Goal: Book appointment/travel/reservation

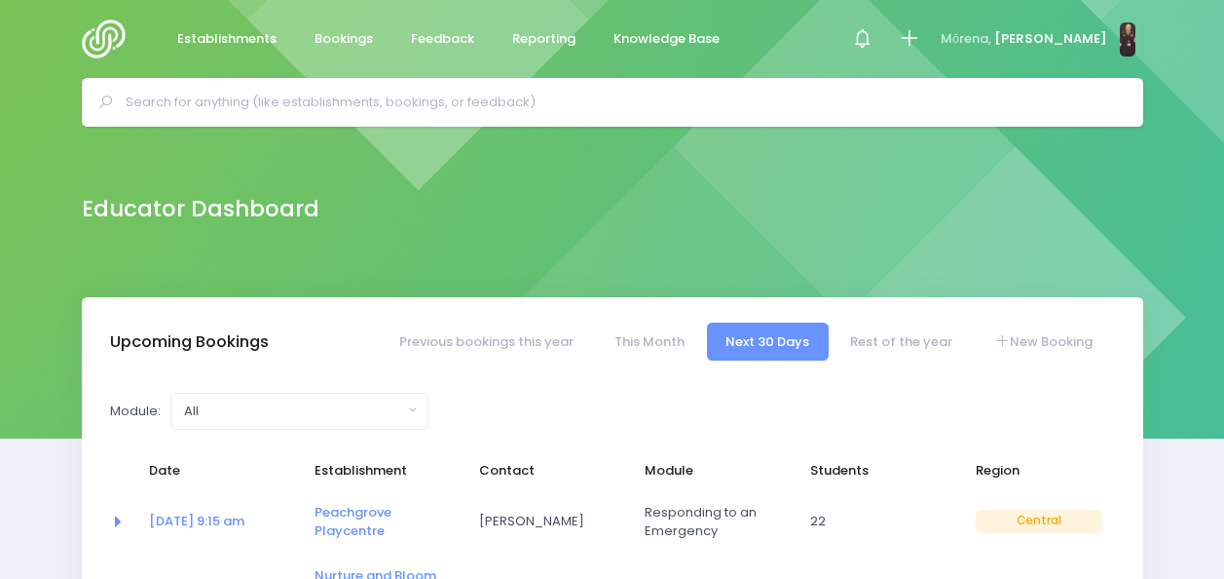
select select "5"
click at [920, 39] on icon at bounding box center [909, 38] width 22 height 22
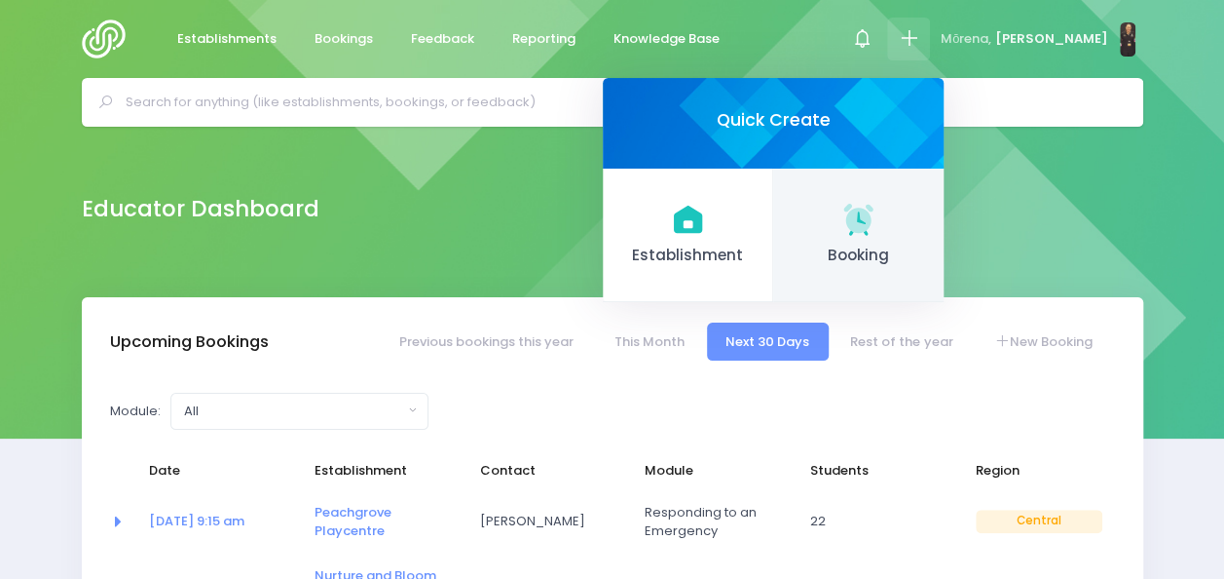
click at [899, 254] on span "Booking" at bounding box center [858, 255] width 139 height 22
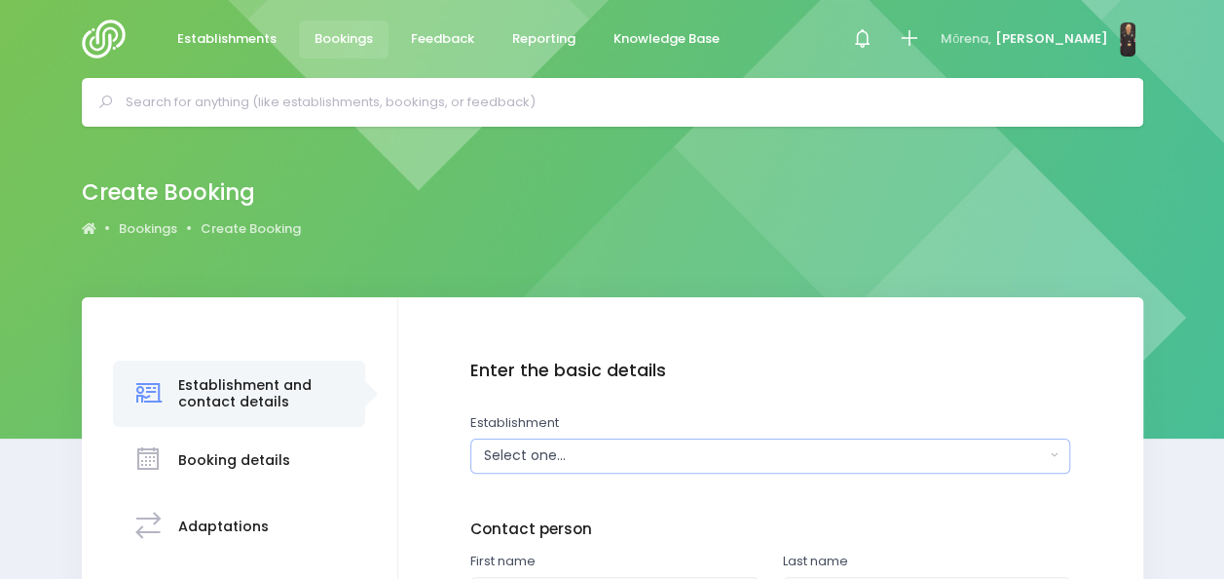
click at [701, 450] on div "Select one..." at bounding box center [764, 455] width 561 height 20
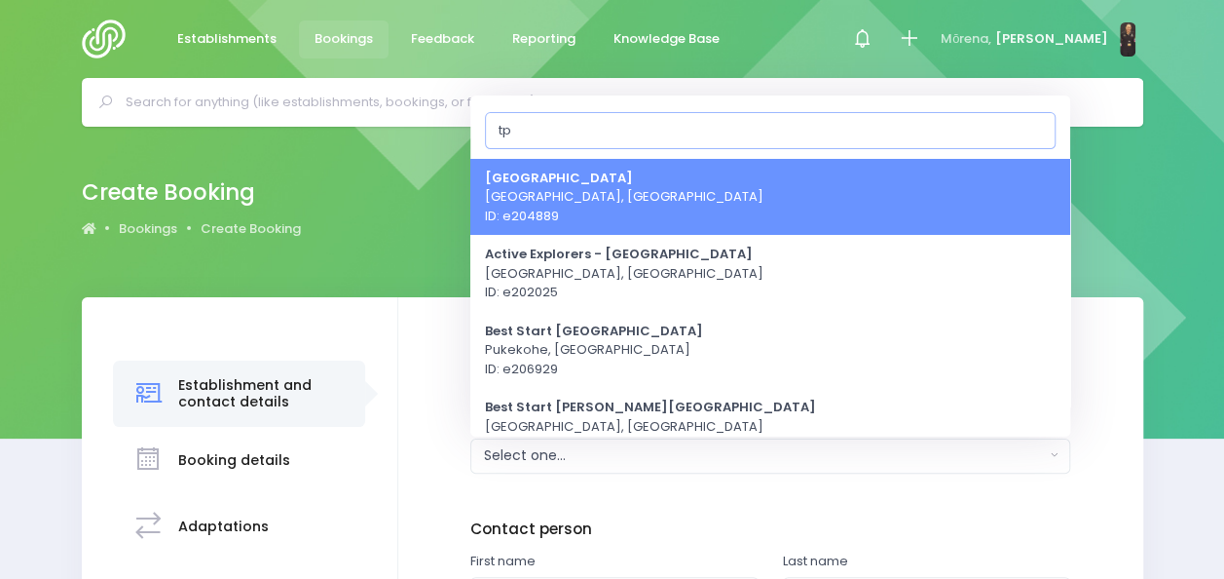
type input "t"
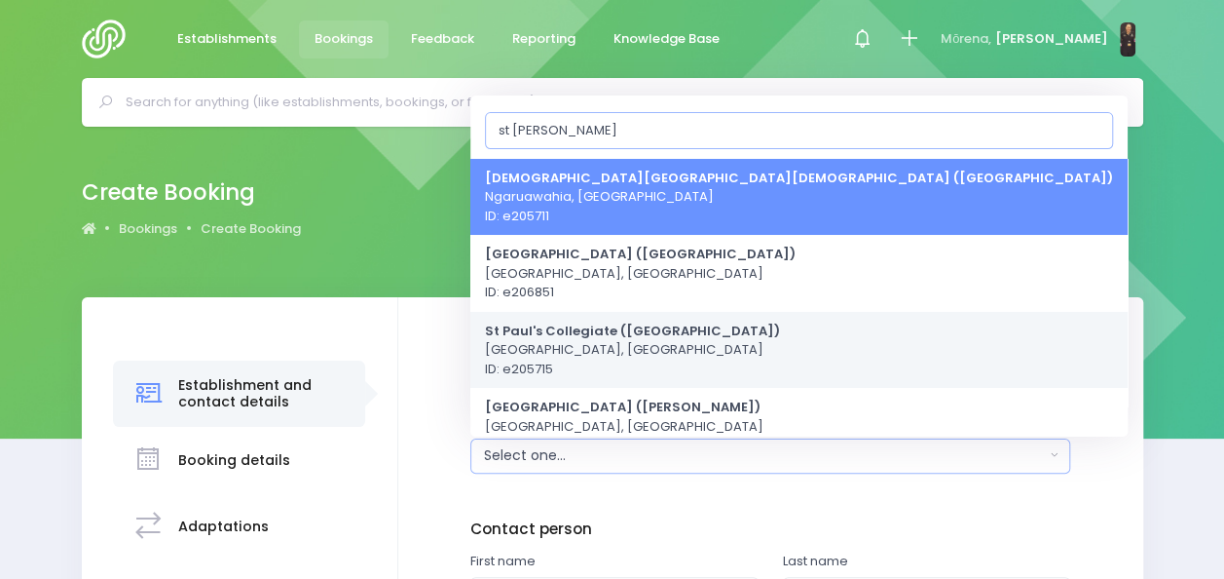
type input "st paul"
click at [629, 349] on span "St Paul's Collegiate (Hamilton) Hamilton, Central Region ID: e205715" at bounding box center [632, 348] width 295 height 57
select select "205715"
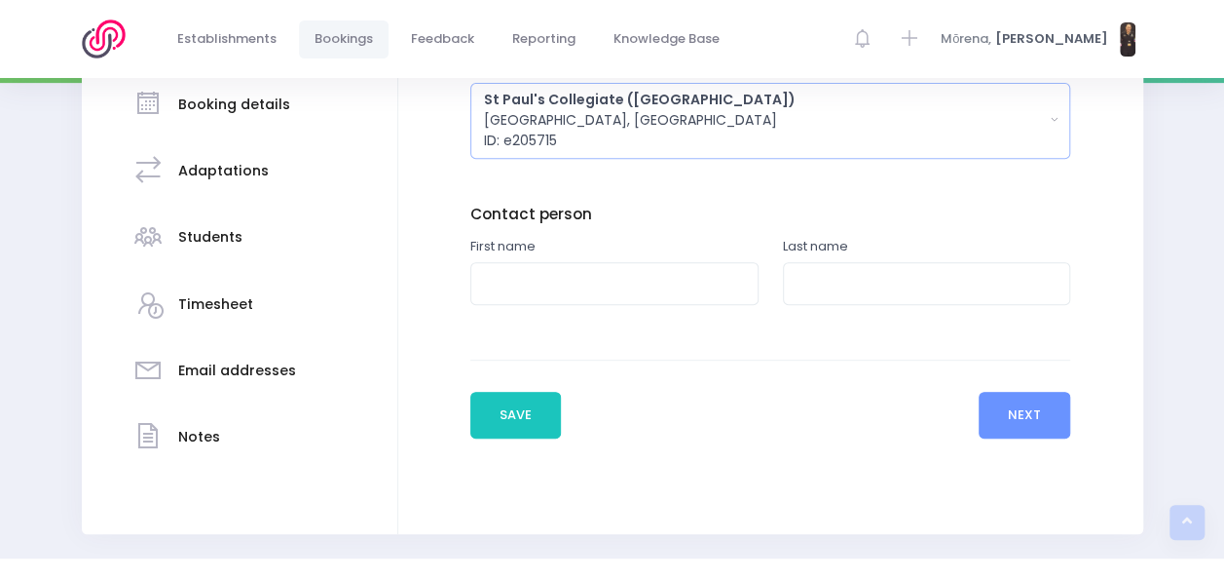
scroll to position [397, 0]
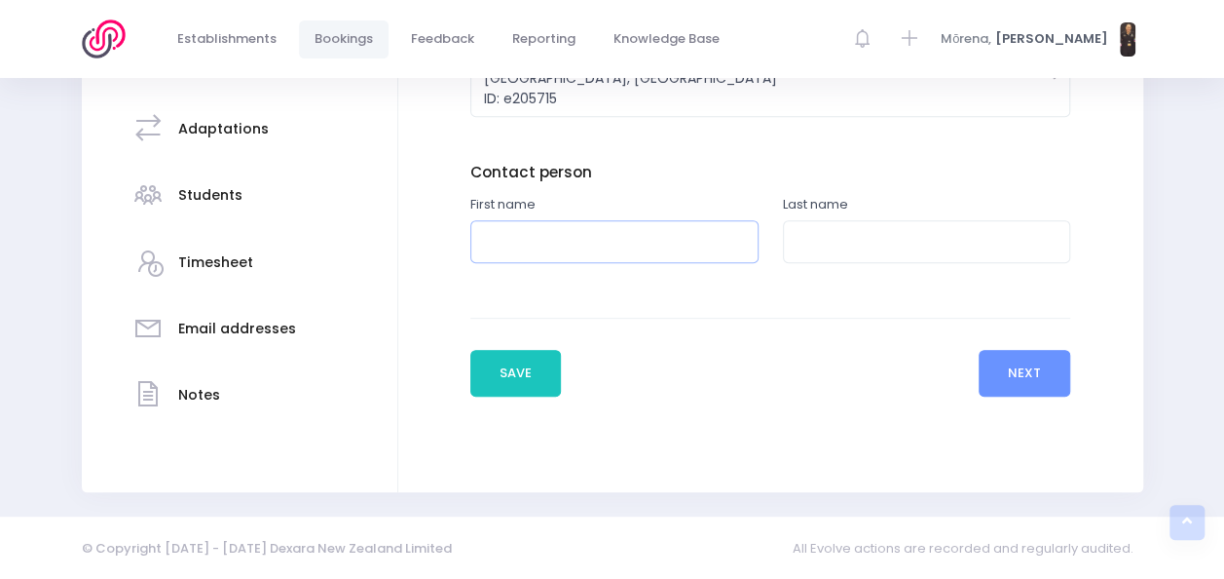
click at [608, 255] on input "text" at bounding box center [614, 242] width 288 height 44
type input "Theresa"
click at [836, 231] on input "text" at bounding box center [927, 242] width 288 height 44
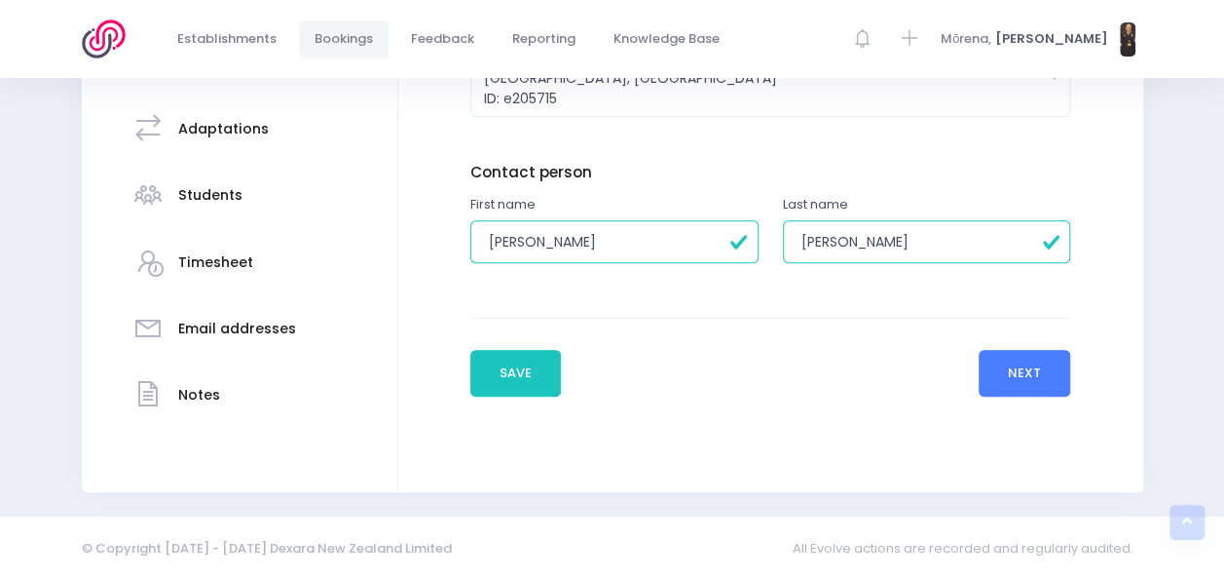
type input "Miller"
click at [1034, 371] on button "Next" at bounding box center [1025, 373] width 93 height 47
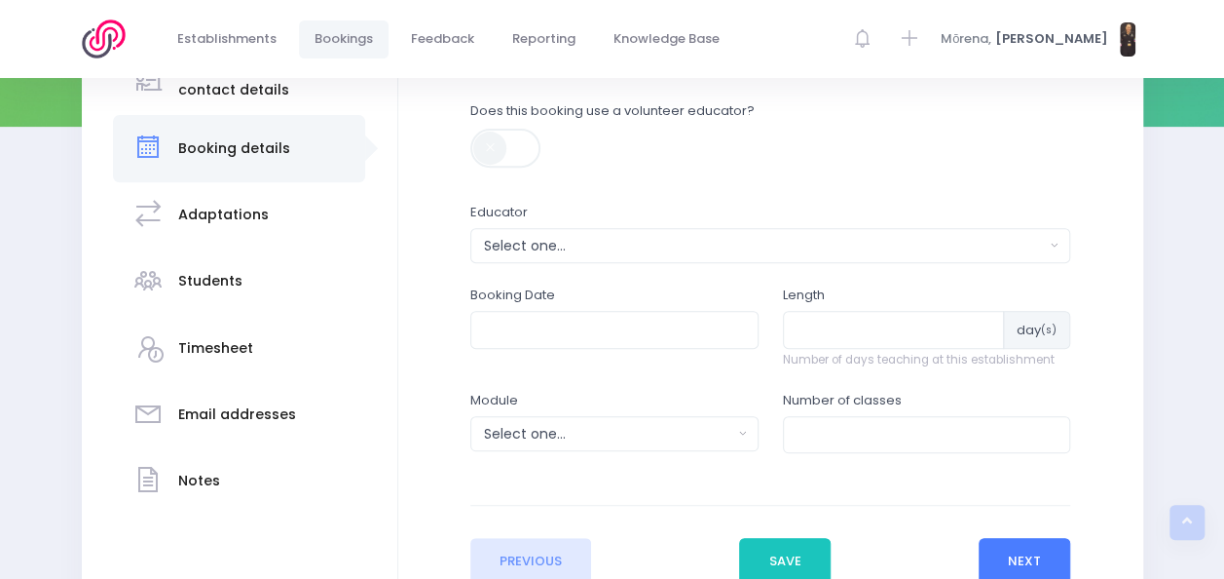
scroll to position [313, 0]
click at [799, 239] on div "Select one..." at bounding box center [764, 245] width 561 height 20
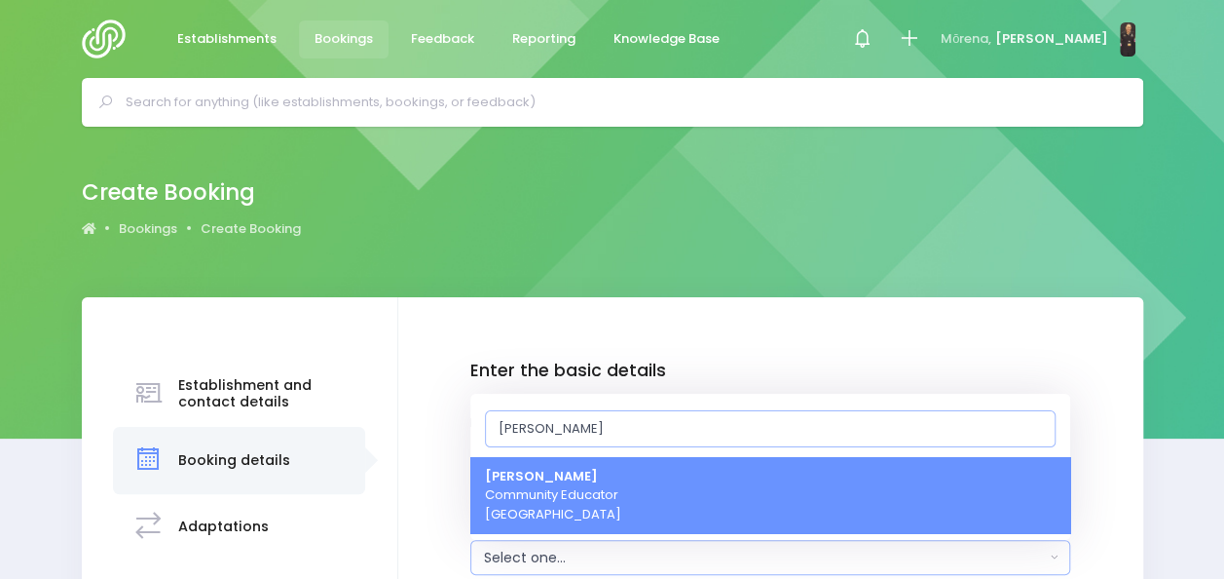
type input "Nick"
click at [672, 485] on link "Nickie-Leigh Heta Community Educator Central Region" at bounding box center [770, 495] width 600 height 77
select select "395566"
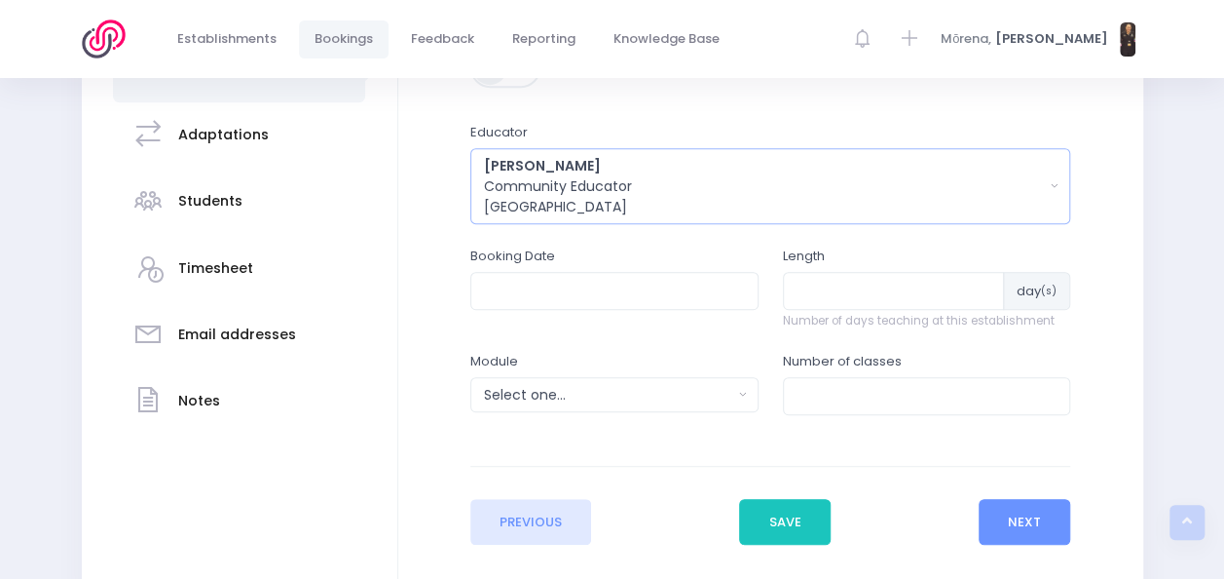
scroll to position [506, 0]
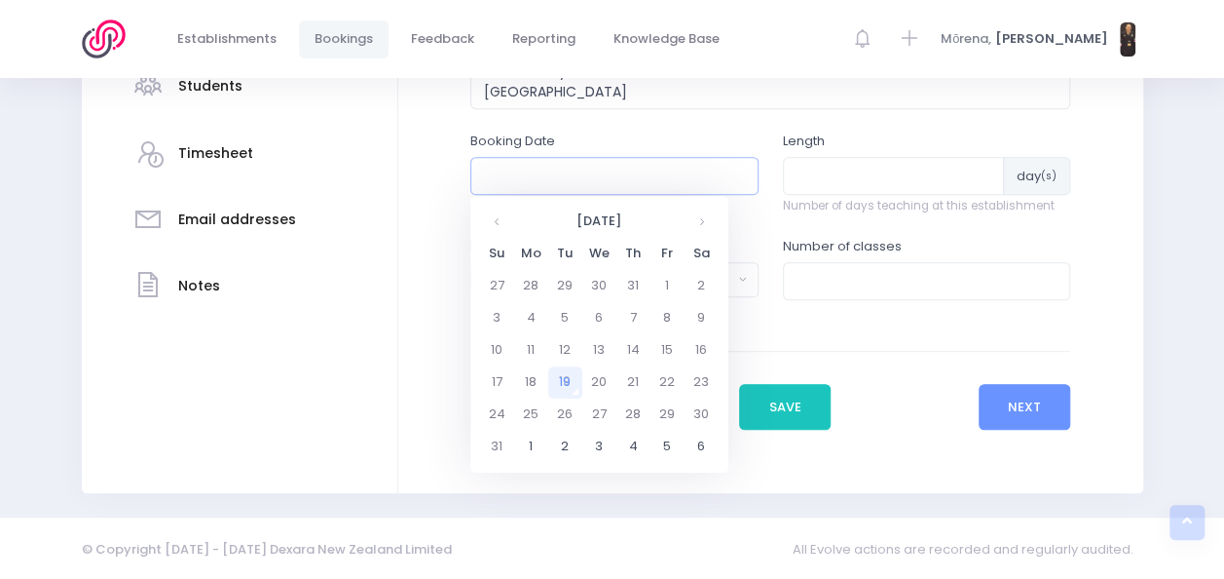
click at [606, 177] on input "text" at bounding box center [614, 175] width 288 height 37
click at [693, 222] on th at bounding box center [702, 222] width 34 height 32
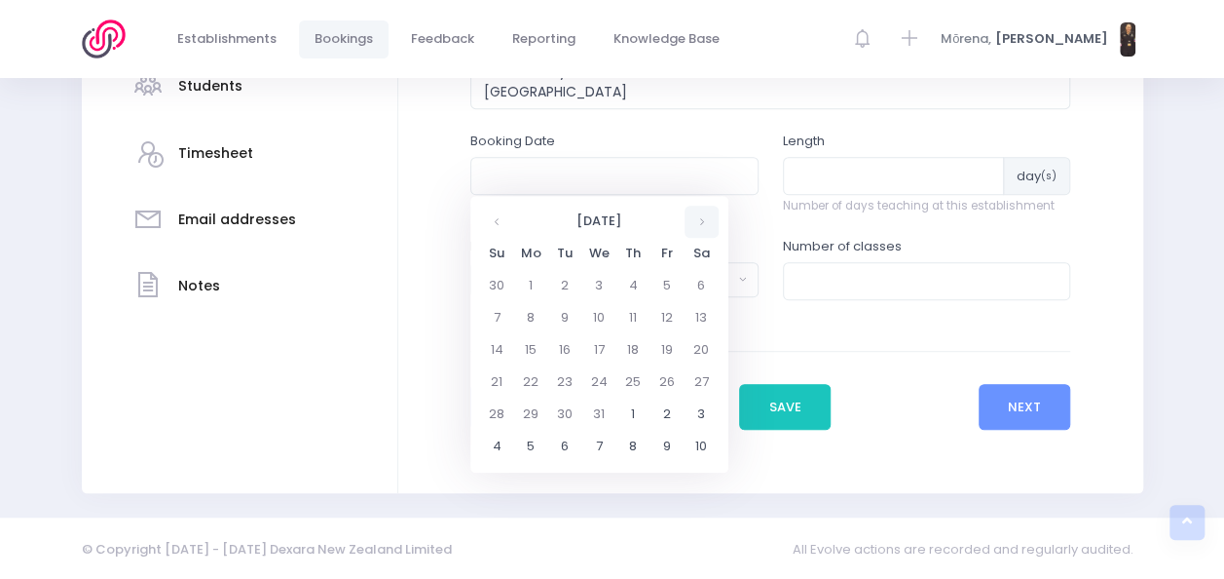
click at [693, 222] on th at bounding box center [702, 222] width 34 height 32
click at [625, 387] on td "23" at bounding box center [634, 382] width 34 height 32
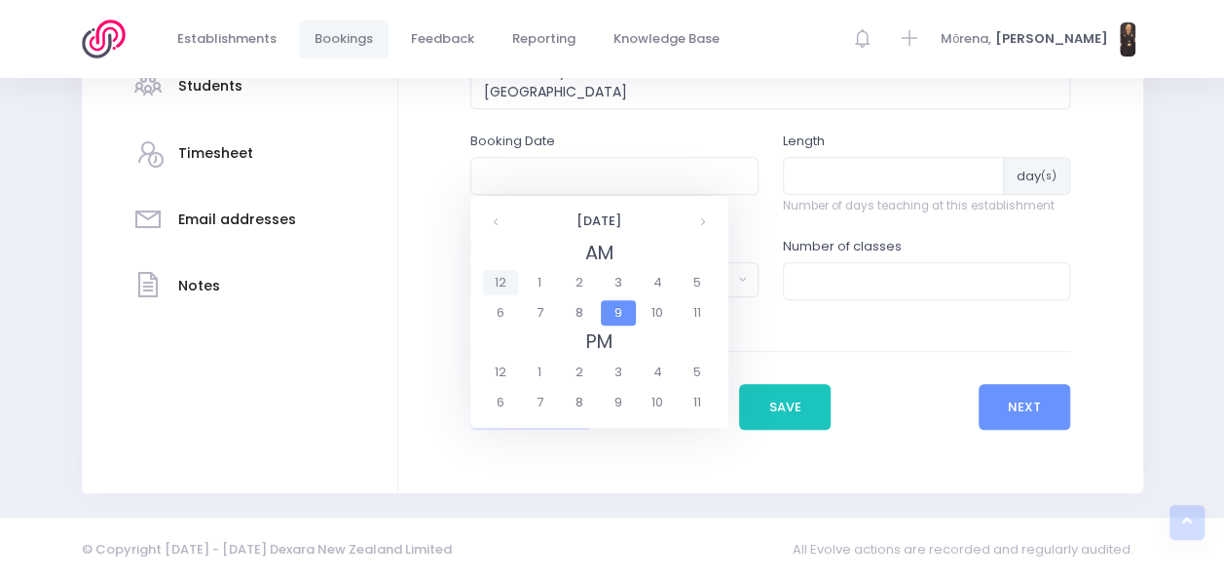
click at [504, 288] on span "12" at bounding box center [500, 282] width 34 height 25
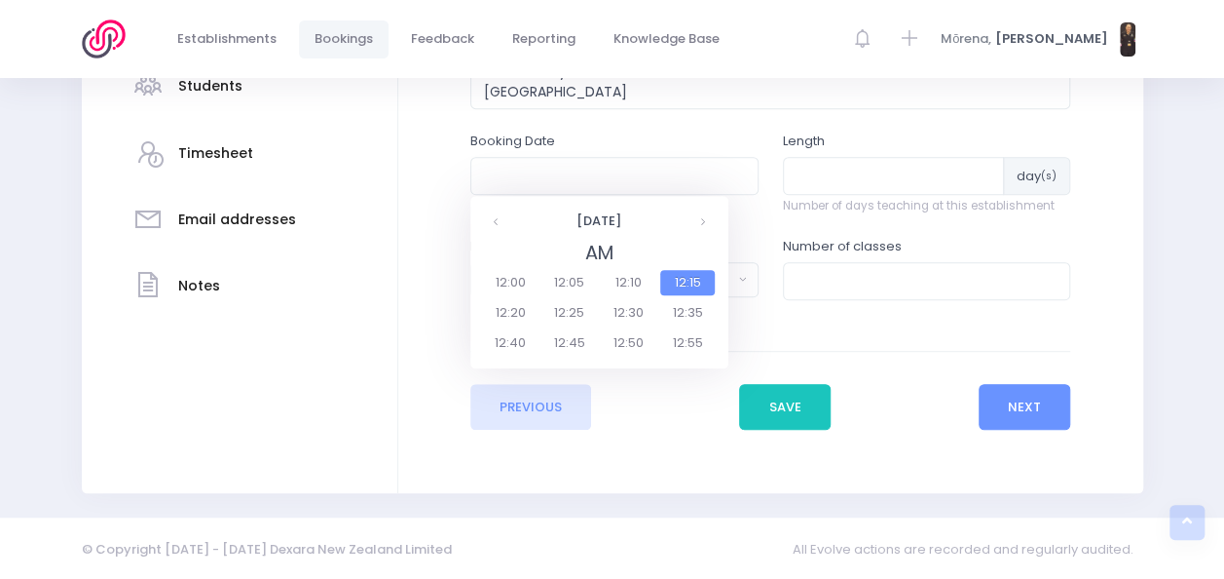
click at [682, 282] on span "12:15" at bounding box center [687, 282] width 55 height 25
type input "23/04/2026 12:15 AM"
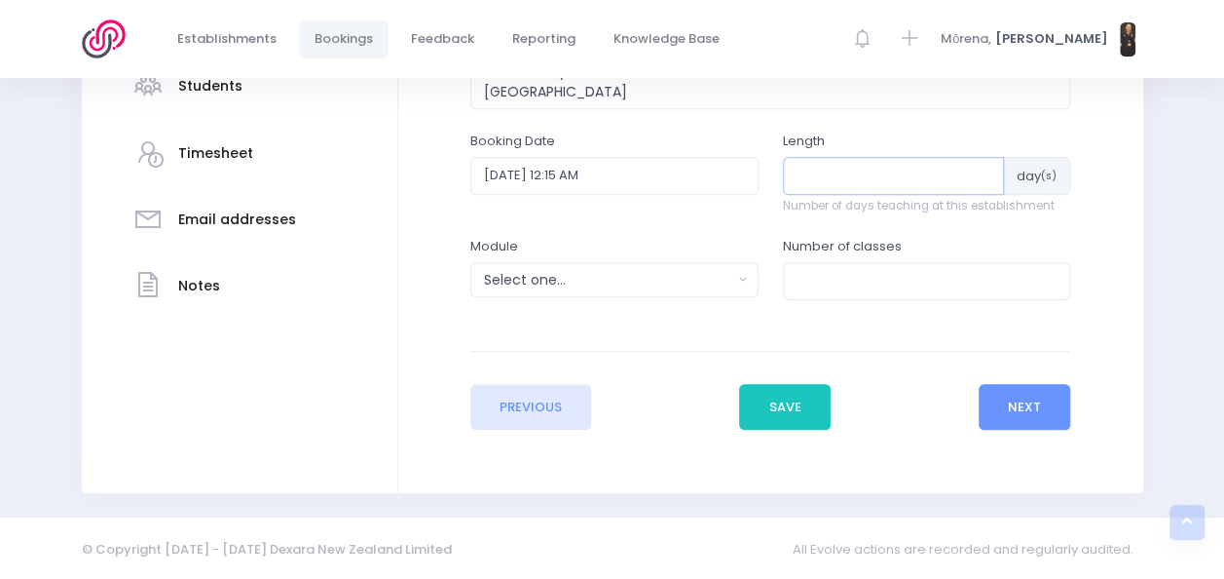
click at [941, 171] on input "number" at bounding box center [894, 175] width 222 height 37
type input "15"
click at [630, 281] on div "Select one..." at bounding box center [608, 280] width 248 height 20
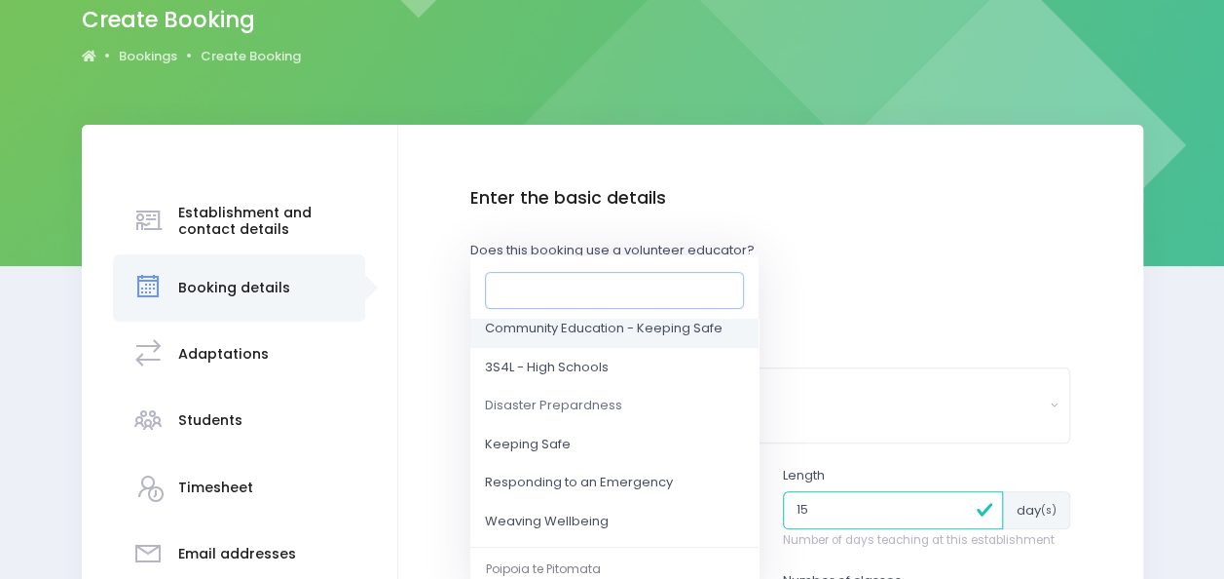
scroll to position [156, 0]
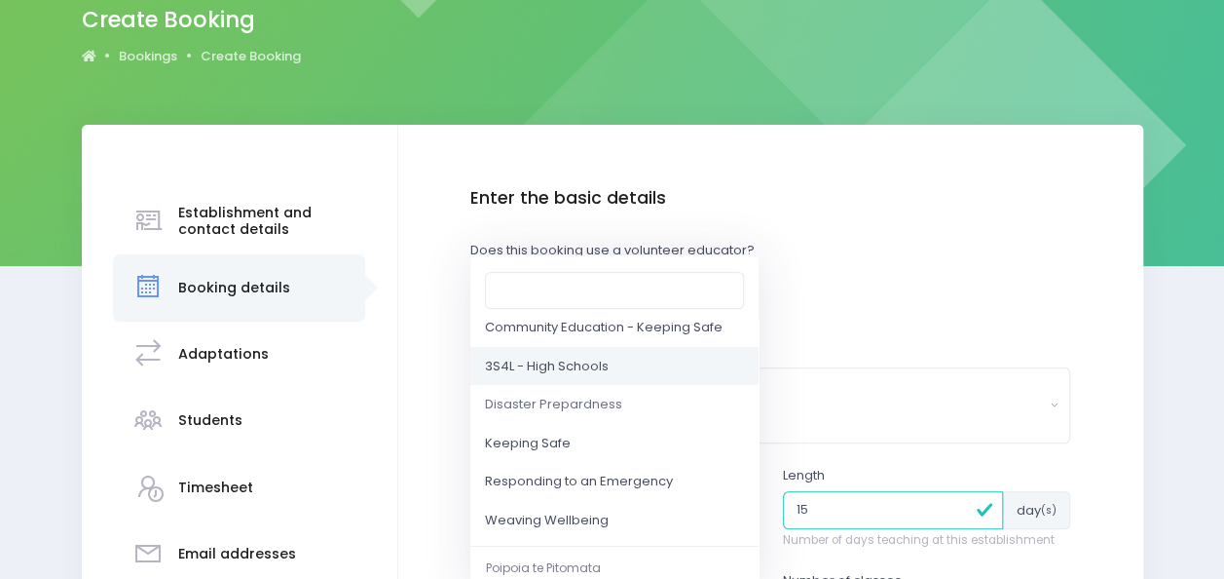
click at [590, 360] on span "3S4L - High Schools" at bounding box center [547, 365] width 124 height 19
select select "3S4L - High Schools"
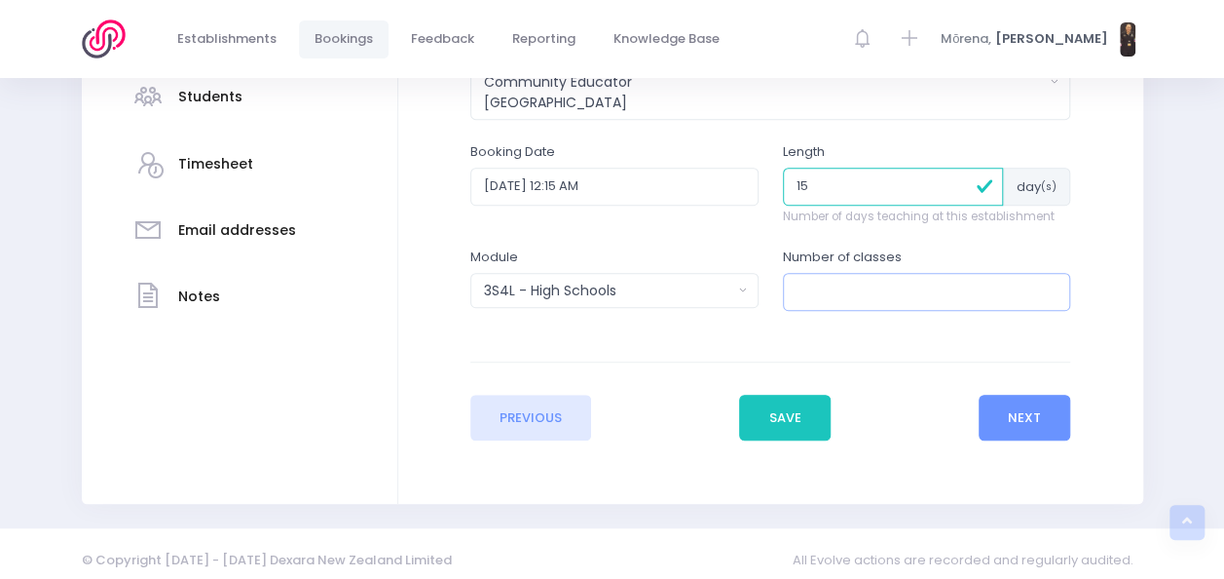
click at [884, 292] on input "number" at bounding box center [927, 291] width 288 height 37
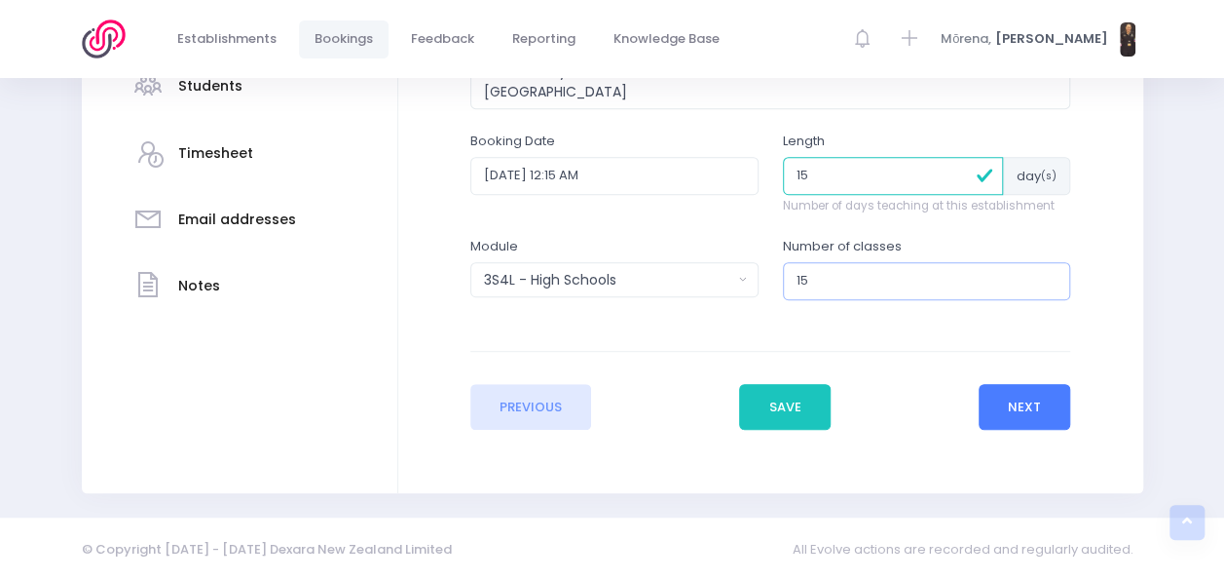
type input "15"
click at [1017, 407] on button "Next" at bounding box center [1025, 407] width 93 height 47
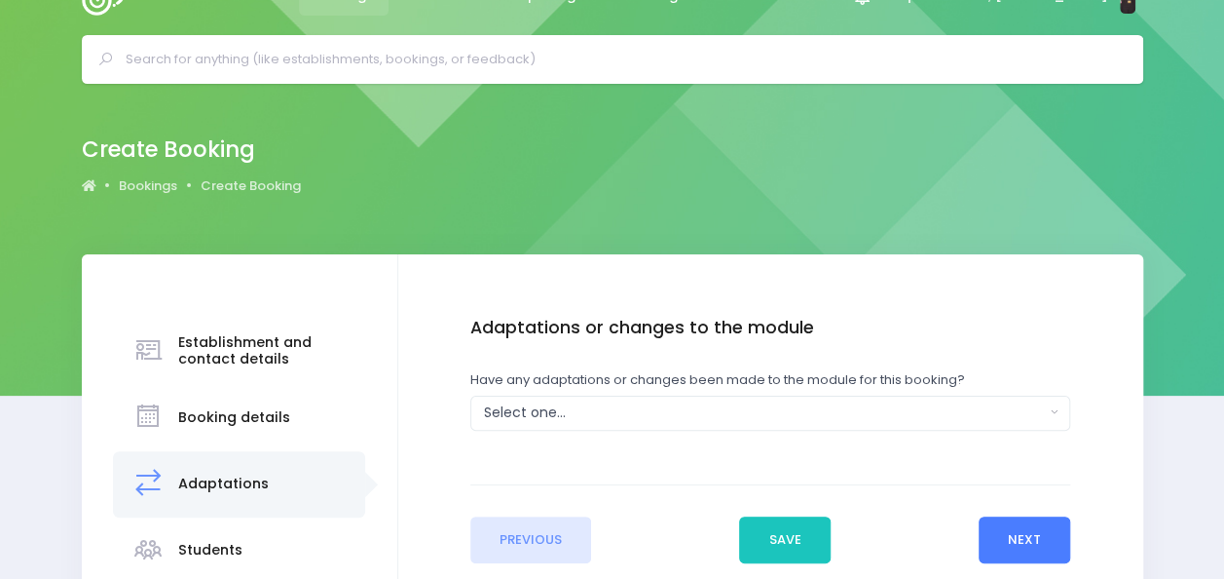
scroll to position [0, 0]
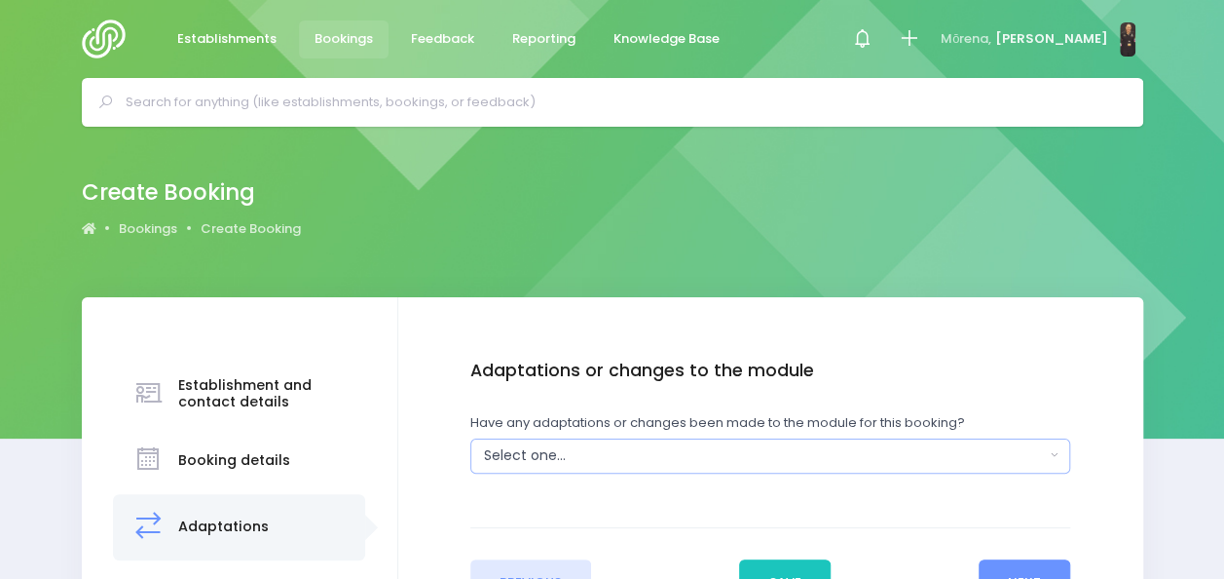
click at [978, 452] on div "Select one..." at bounding box center [764, 455] width 561 height 20
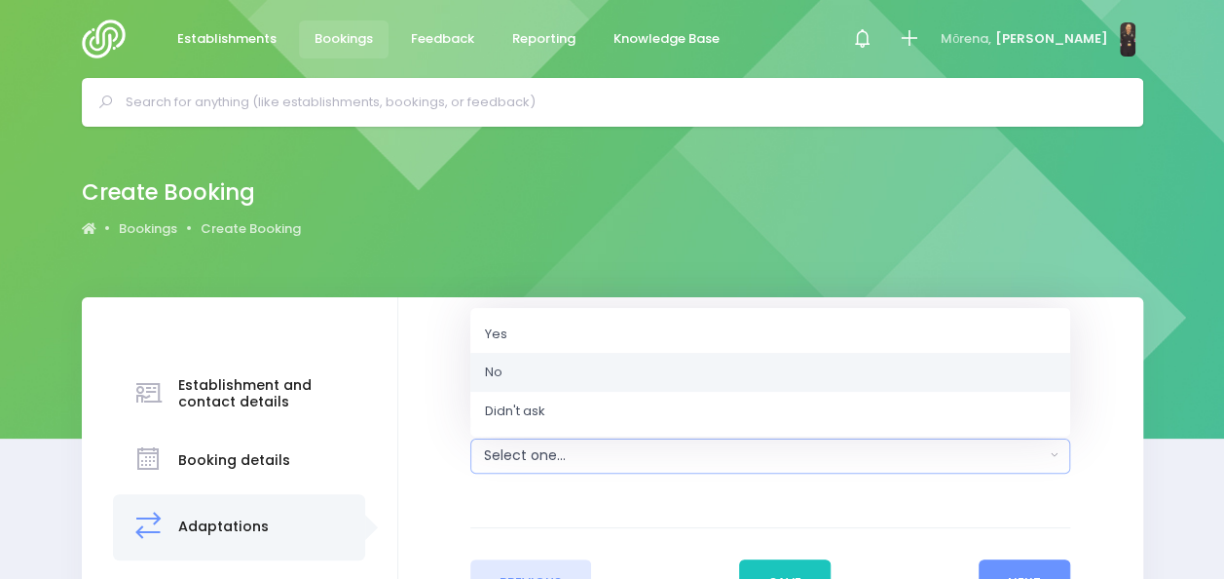
click at [824, 371] on link "No" at bounding box center [770, 372] width 600 height 39
select select "No"
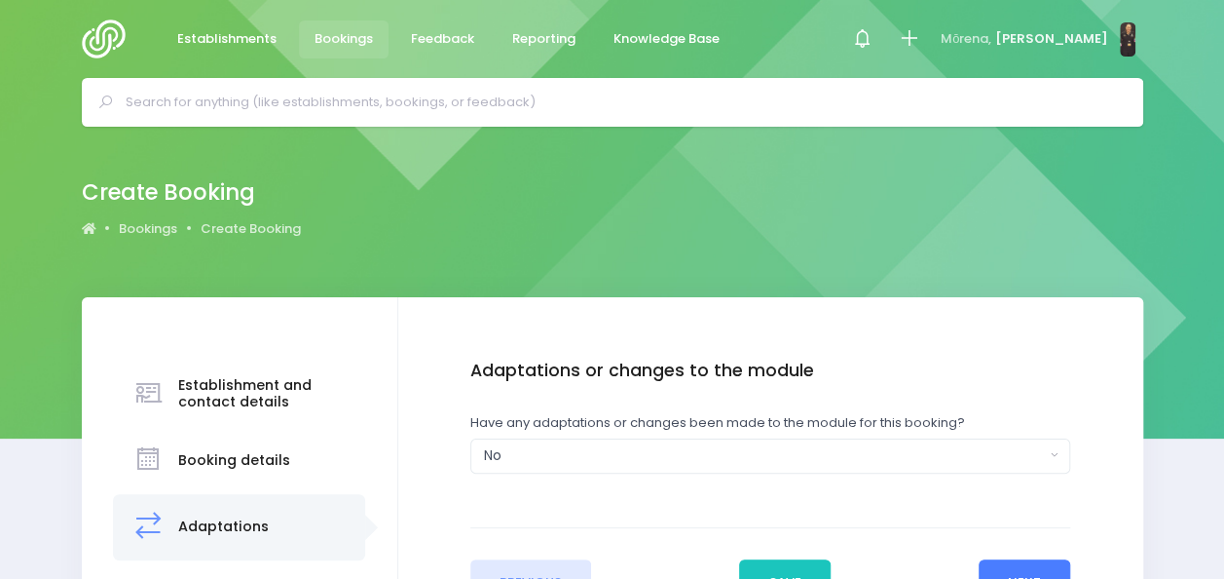
click at [995, 565] on button "Next" at bounding box center [1025, 582] width 93 height 47
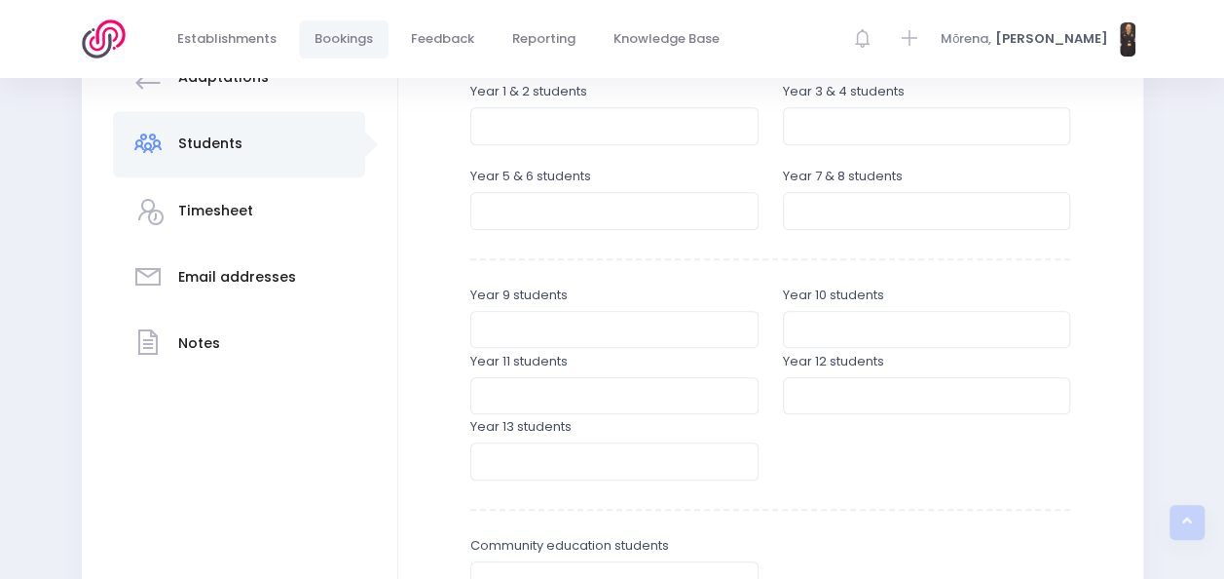
scroll to position [447, 0]
click at [598, 331] on input "number" at bounding box center [614, 331] width 288 height 37
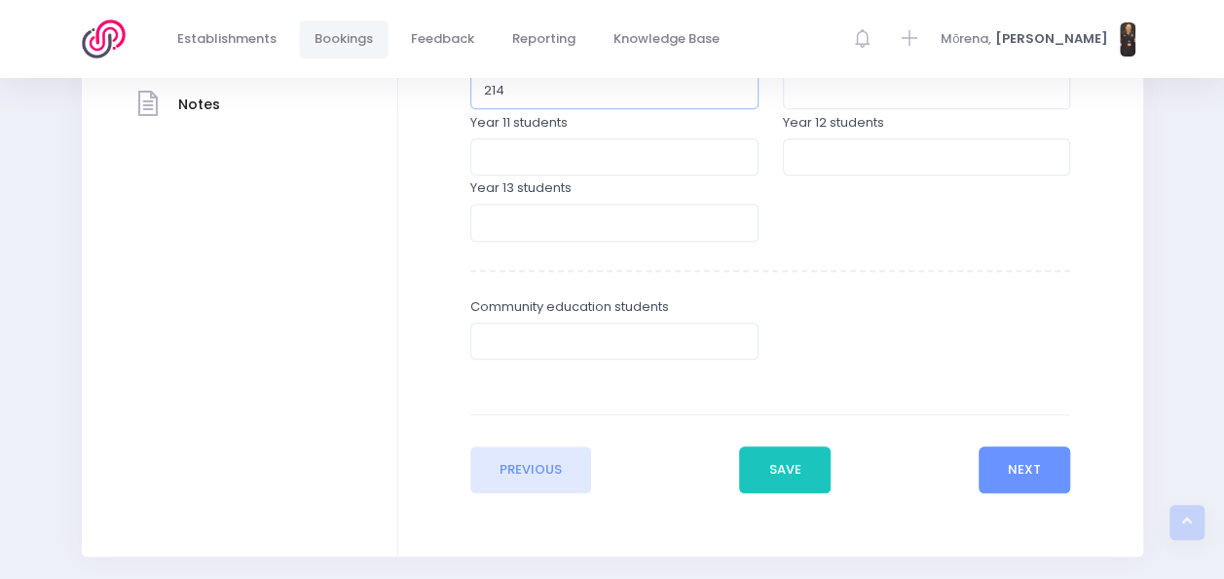
scroll to position [751, 0]
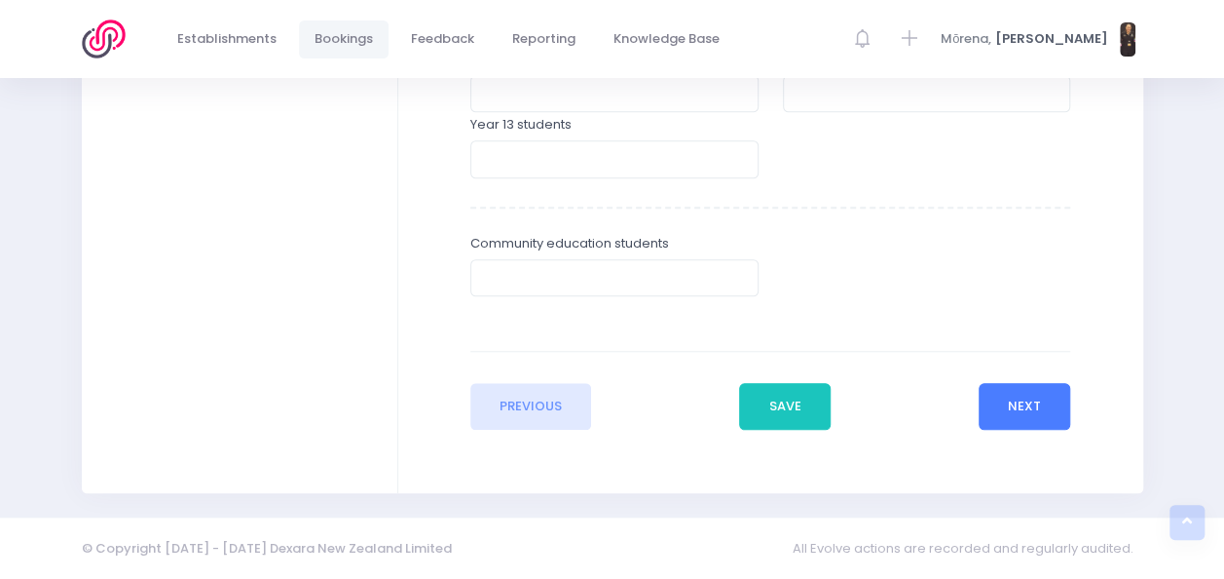
type input "214"
click at [989, 400] on button "Next" at bounding box center [1025, 406] width 93 height 47
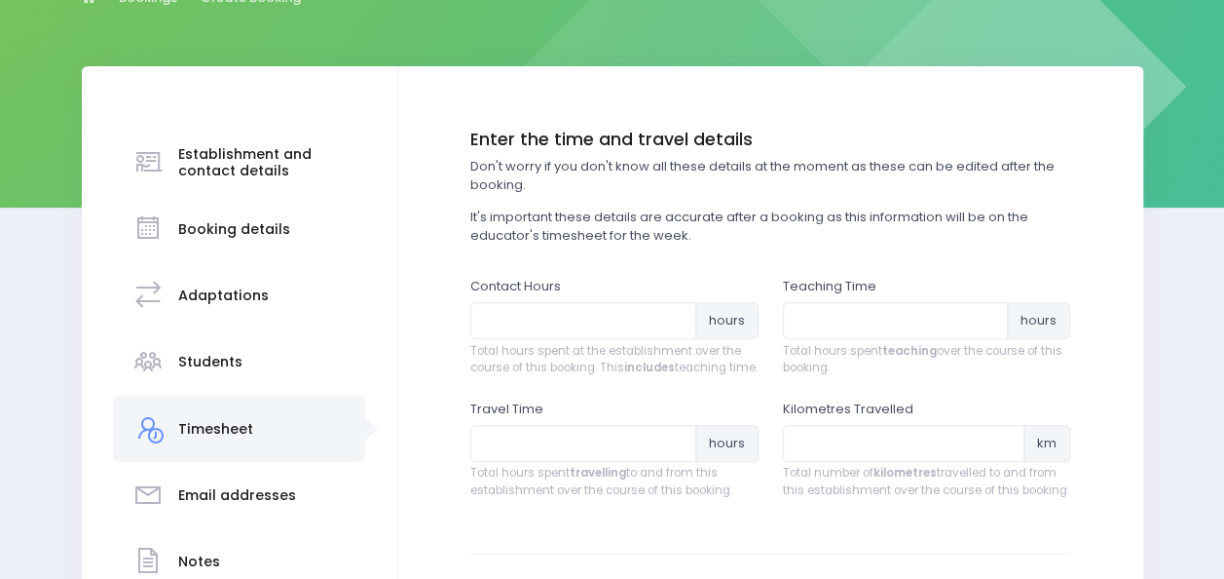
scroll to position [232, 0]
click at [564, 329] on input "number" at bounding box center [583, 319] width 226 height 37
type input "20"
click at [850, 316] on input "number" at bounding box center [896, 319] width 226 height 37
type input "15"
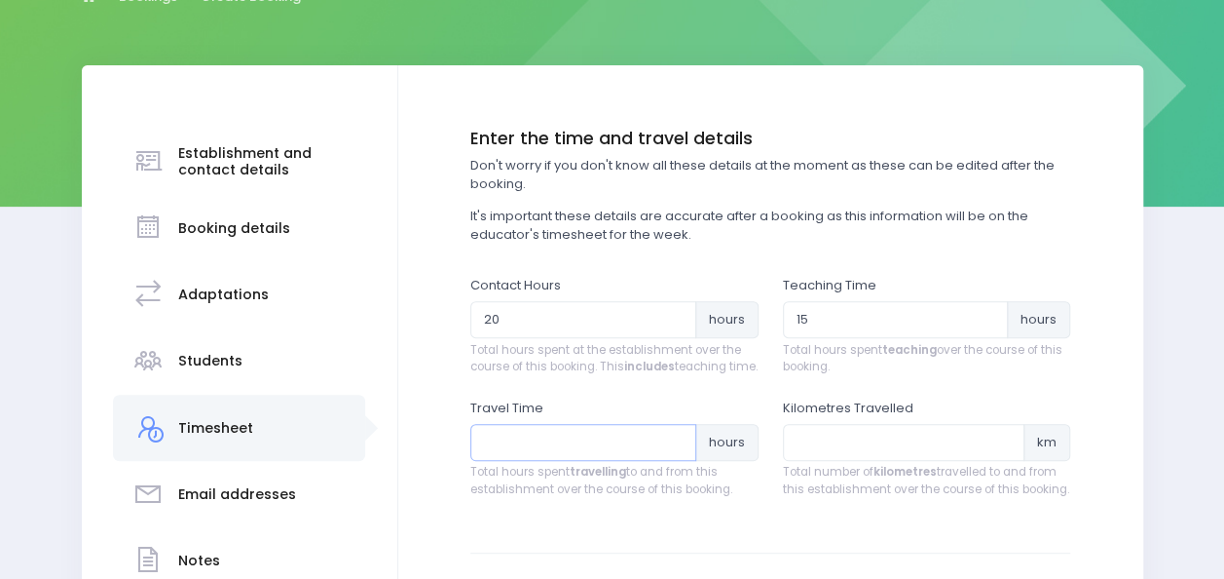
click at [571, 461] on input "number" at bounding box center [583, 442] width 226 height 37
type input "15"
click at [840, 452] on input "number" at bounding box center [904, 442] width 243 height 37
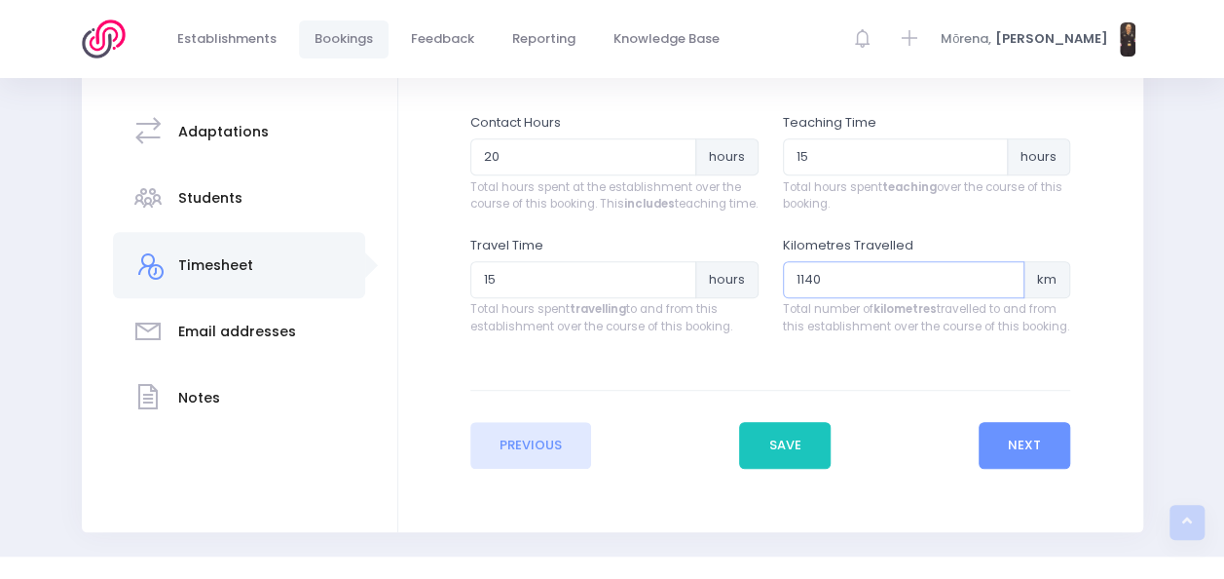
scroll to position [395, 0]
type input "1140"
click at [612, 297] on input "15" at bounding box center [583, 278] width 226 height 37
type input "17"
click at [1018, 462] on button "Next" at bounding box center [1025, 444] width 93 height 47
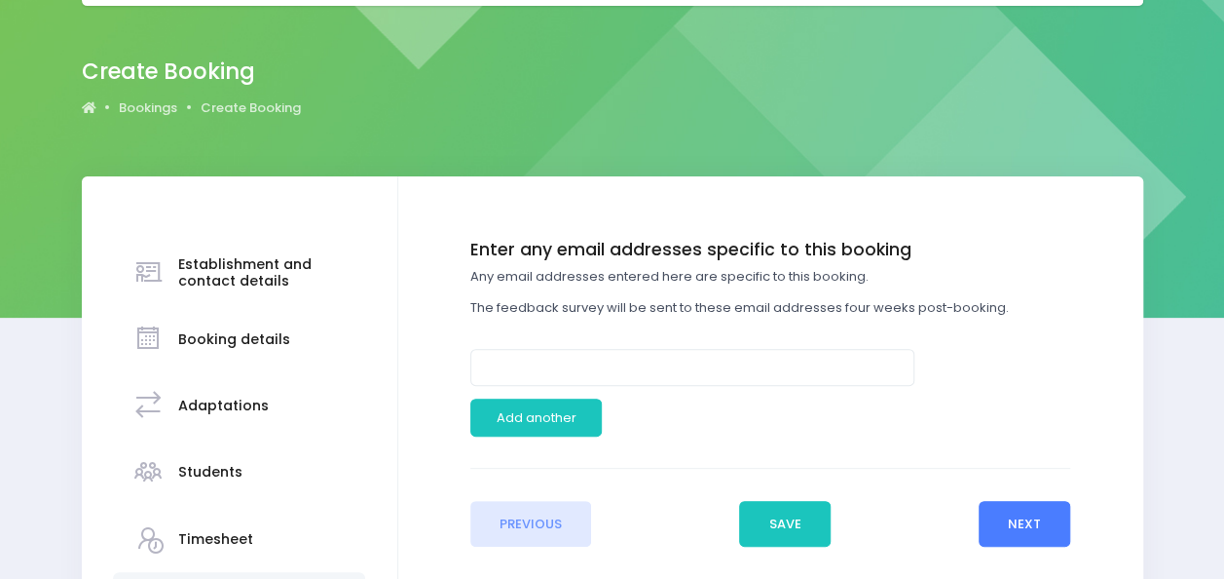
scroll to position [166, 0]
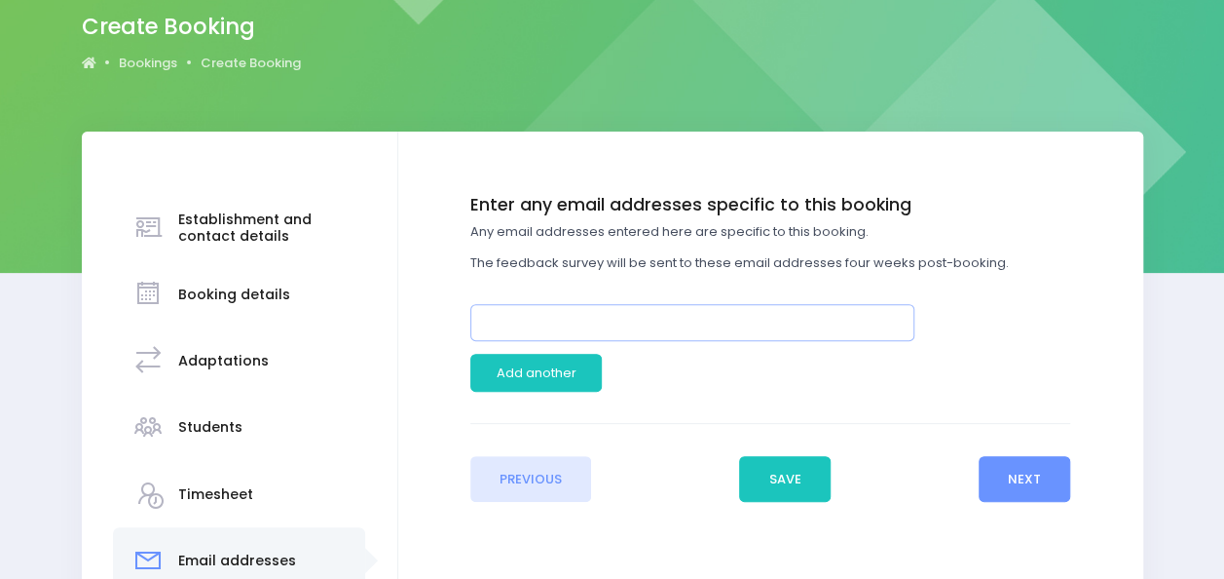
click at [748, 327] on input "email" at bounding box center [692, 322] width 444 height 37
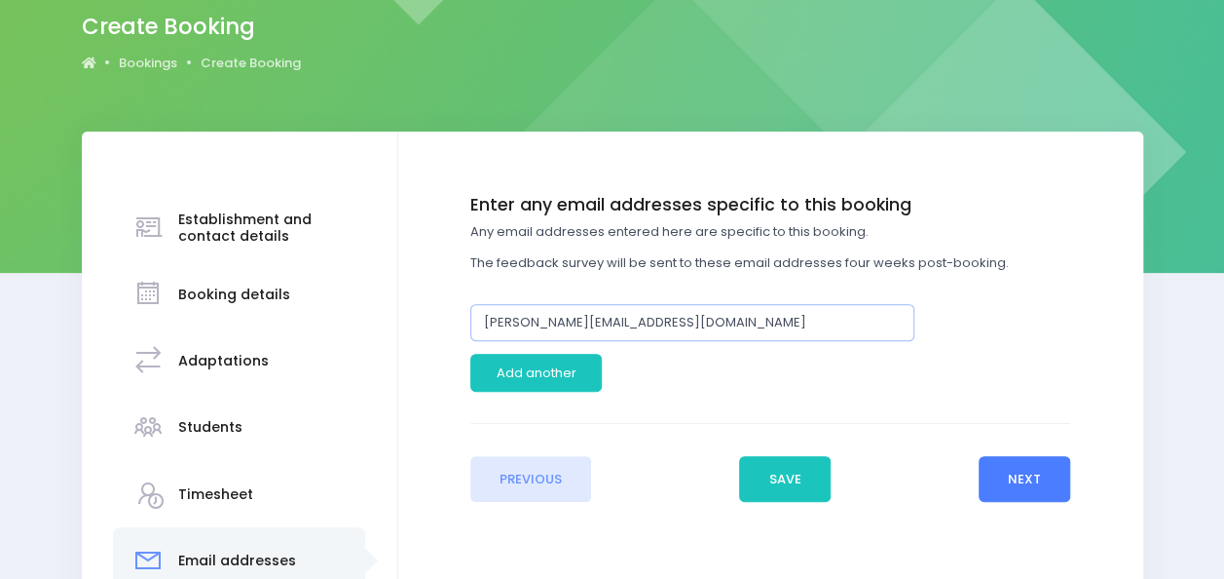
type input "[PERSON_NAME][EMAIL_ADDRESS][DOMAIN_NAME]"
click at [1034, 471] on button "Next" at bounding box center [1025, 479] width 93 height 47
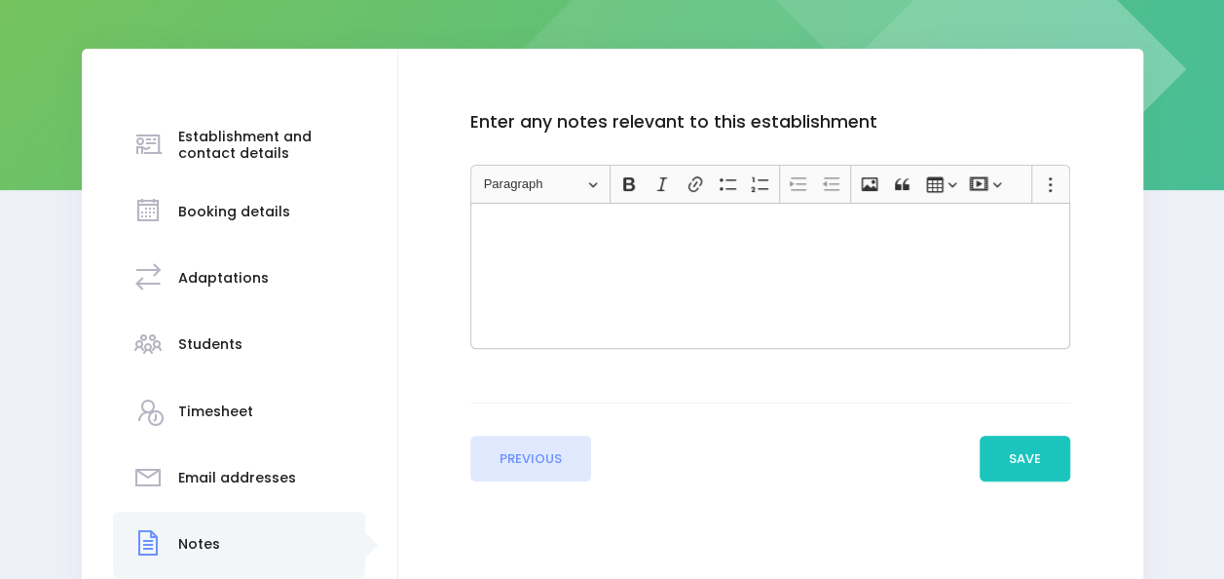
scroll to position [249, 0]
click at [998, 454] on button "Save" at bounding box center [1026, 457] width 92 height 47
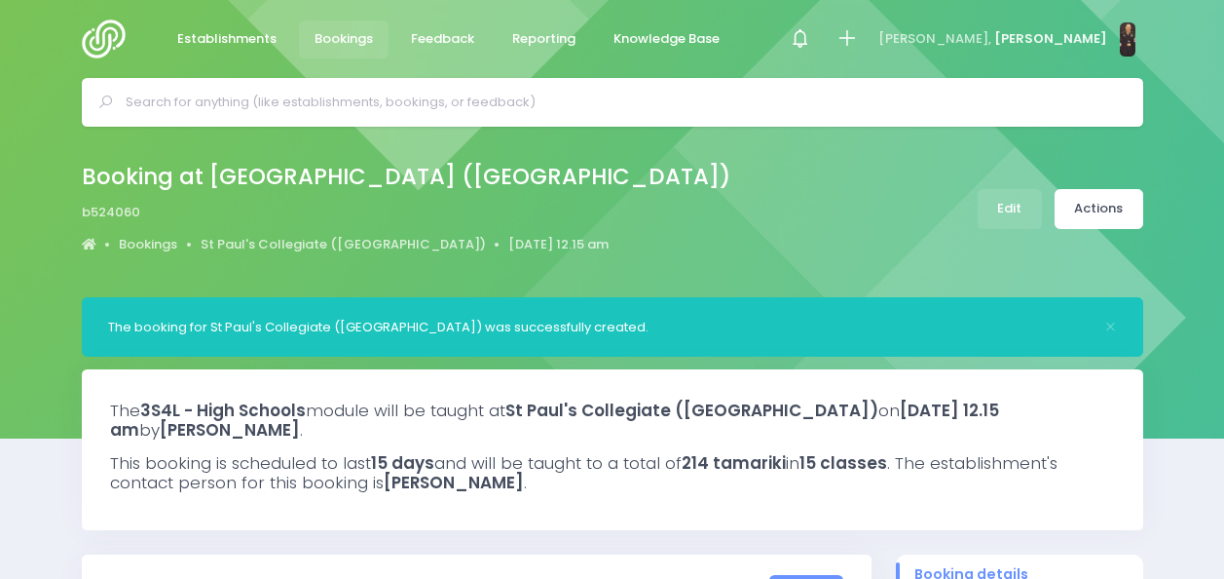
select select "5"
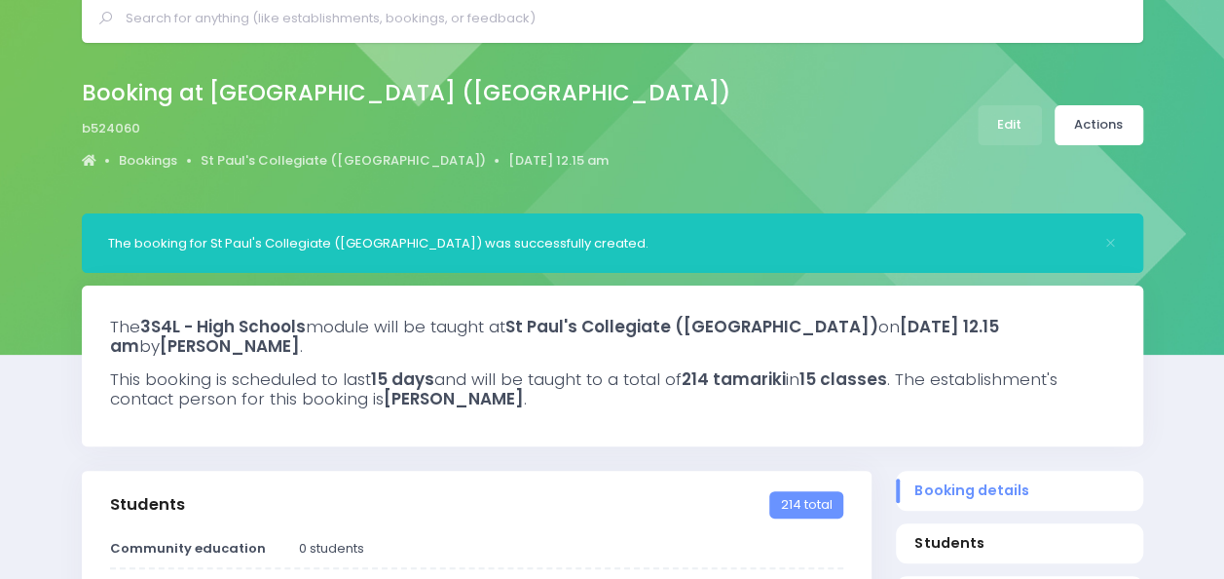
scroll to position [77, 0]
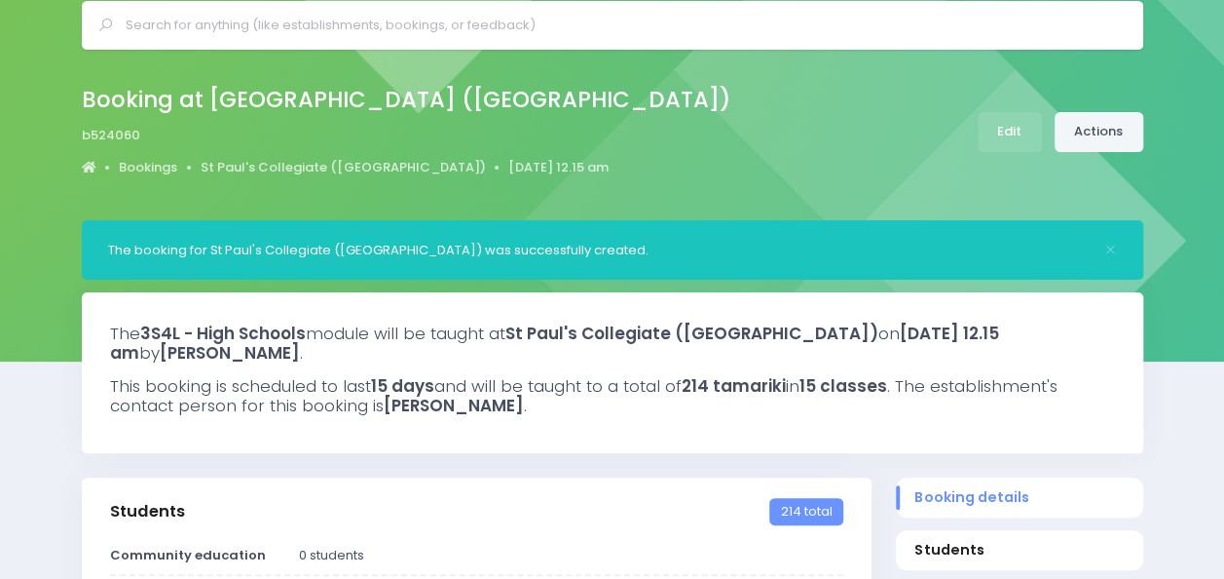
click at [1107, 124] on link "Actions" at bounding box center [1099, 132] width 89 height 40
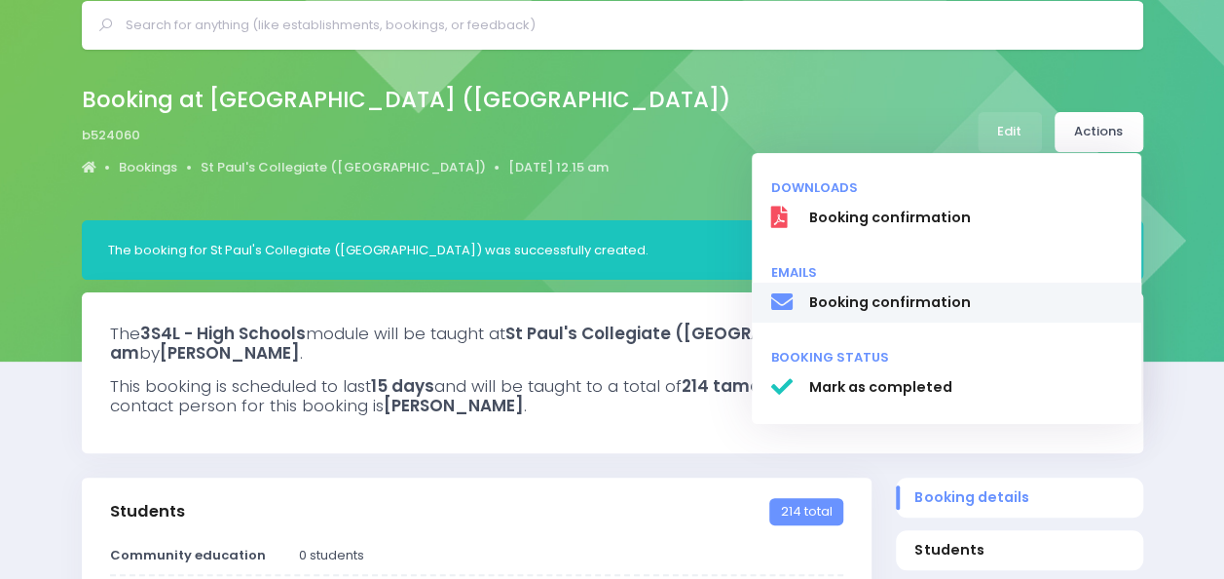
click at [921, 302] on span "Booking confirmation" at bounding box center [965, 302] width 314 height 20
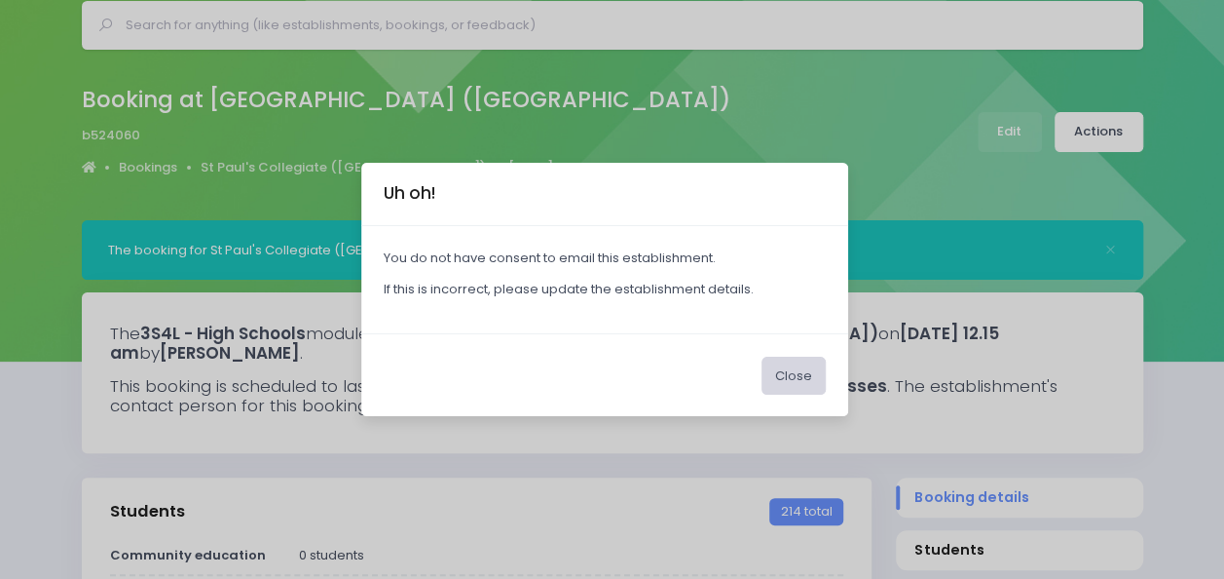
click at [789, 372] on button "Close" at bounding box center [794, 374] width 64 height 37
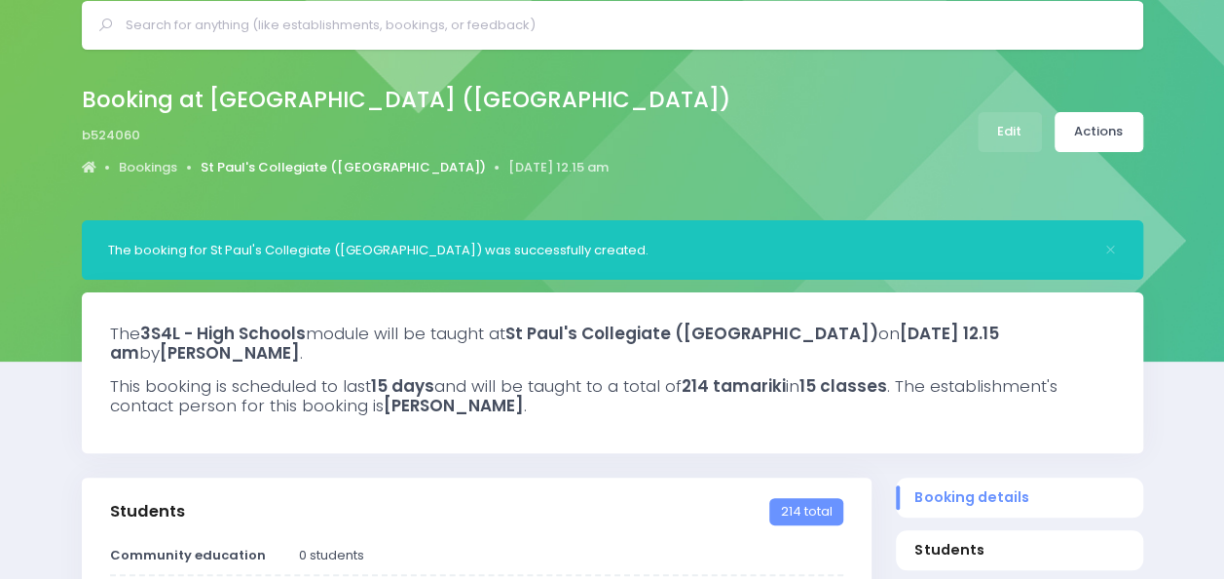
click at [312, 160] on link "St Paul's Collegiate ([GEOGRAPHIC_DATA])" at bounding box center [343, 167] width 285 height 19
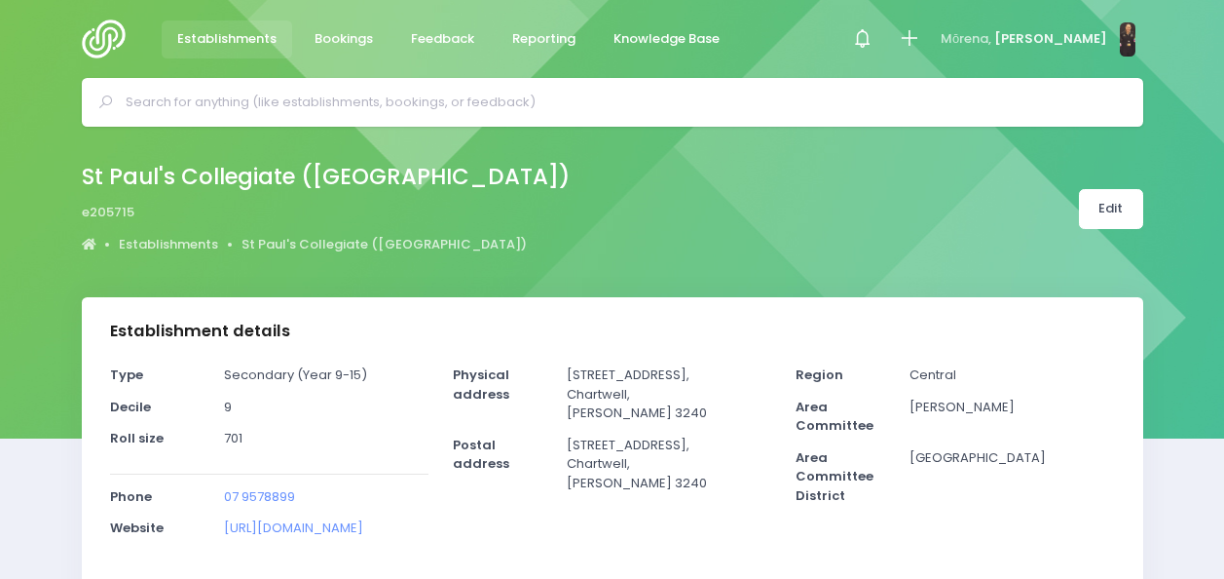
select select "5"
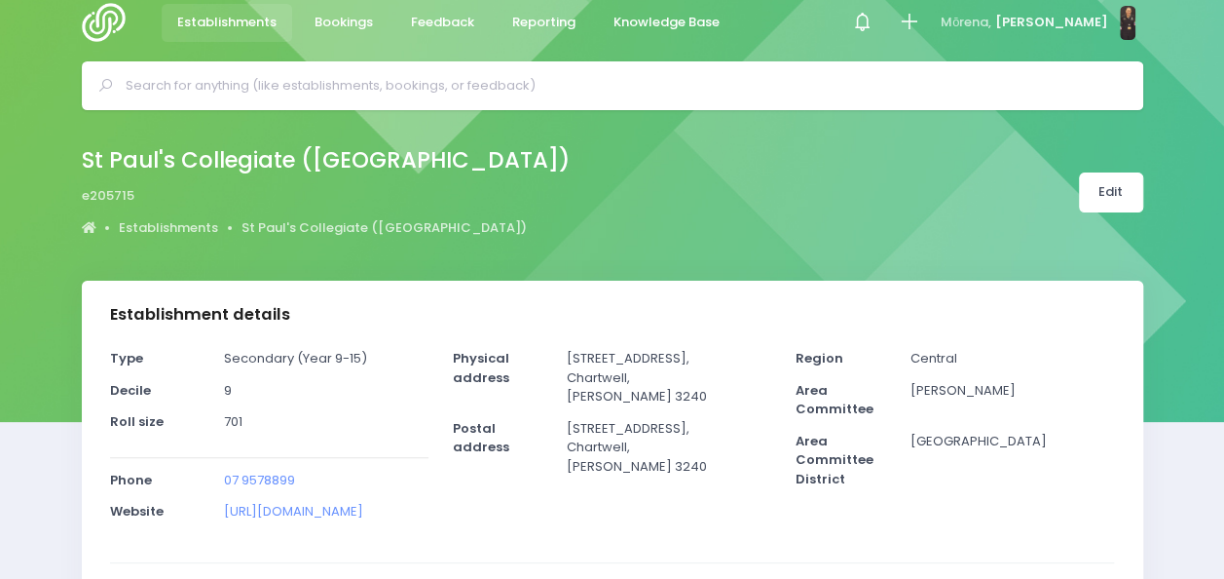
scroll to position [16, 0]
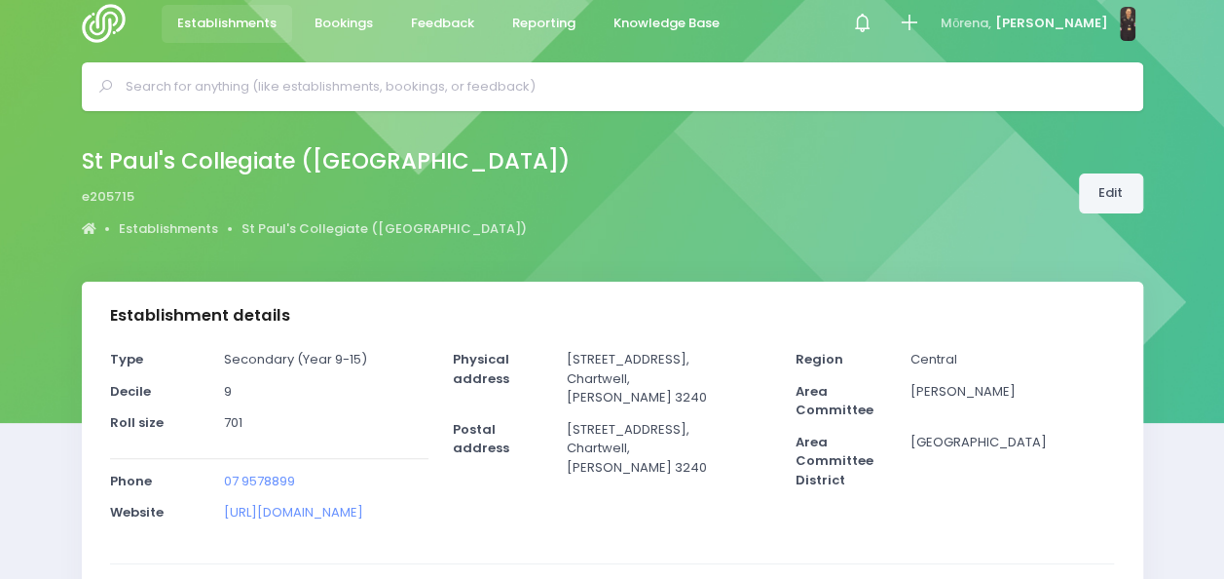
click at [1096, 181] on link "Edit" at bounding box center [1111, 193] width 64 height 40
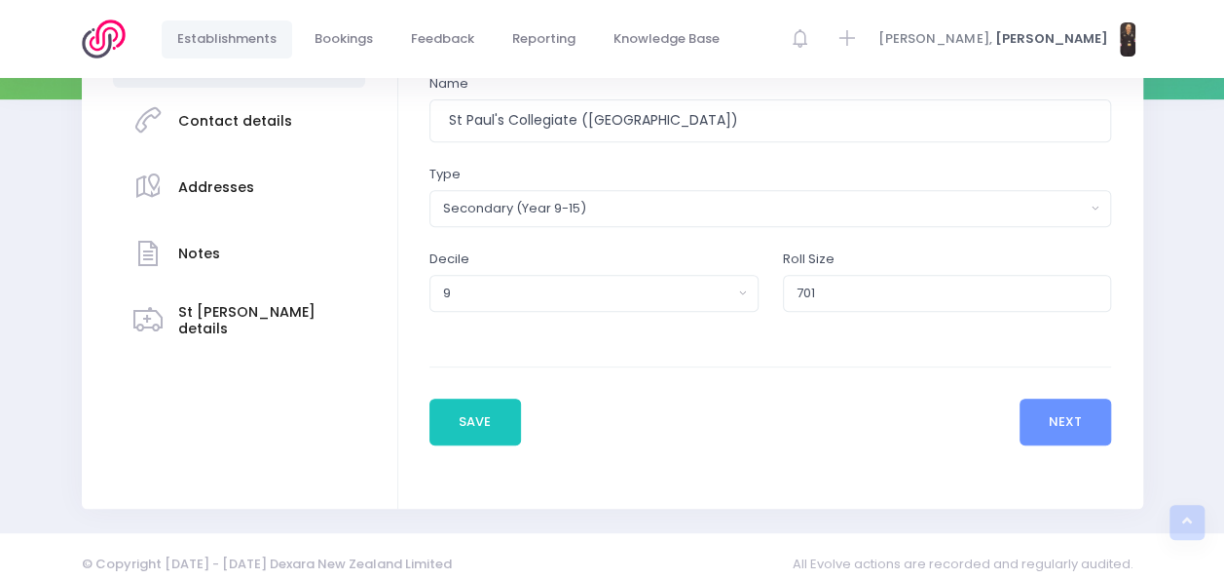
scroll to position [355, 0]
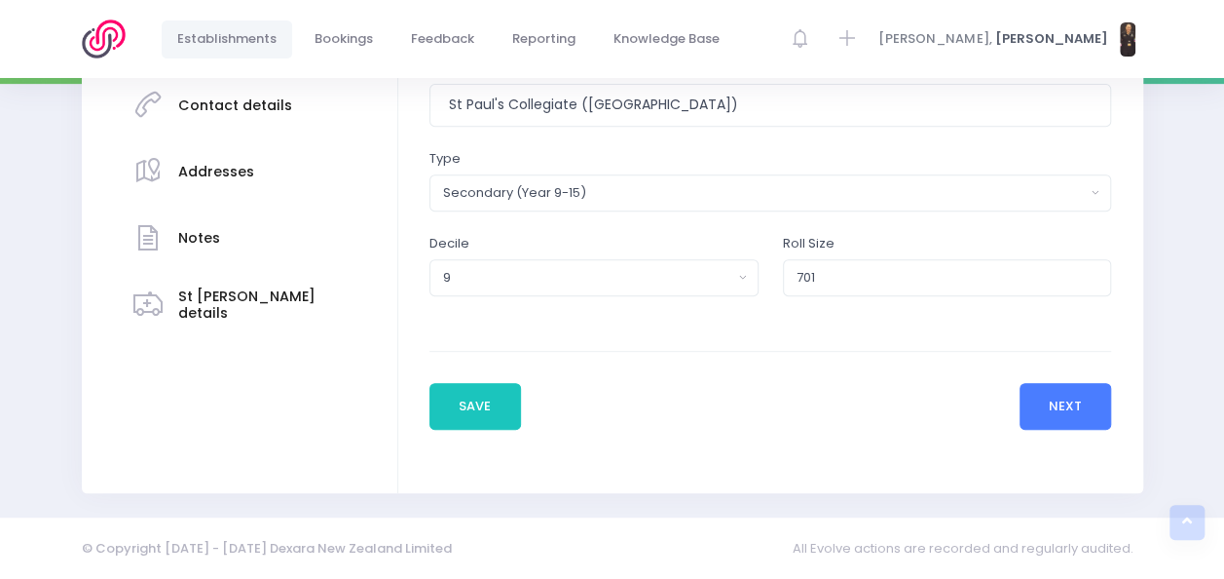
click at [1076, 406] on button "Next" at bounding box center [1066, 406] width 93 height 47
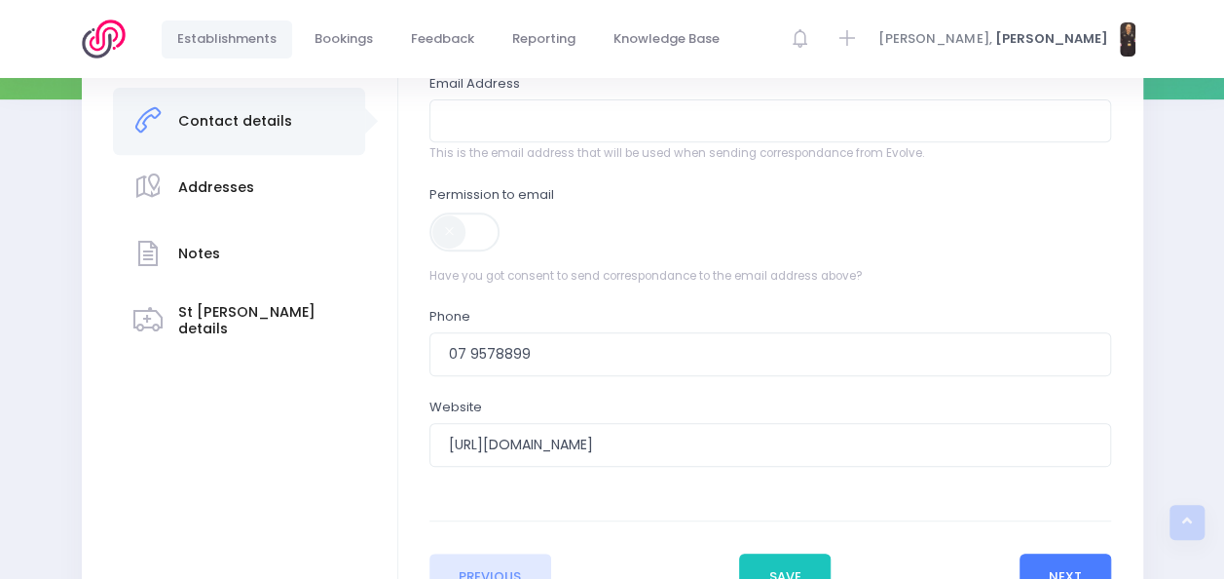
scroll to position [349, 0]
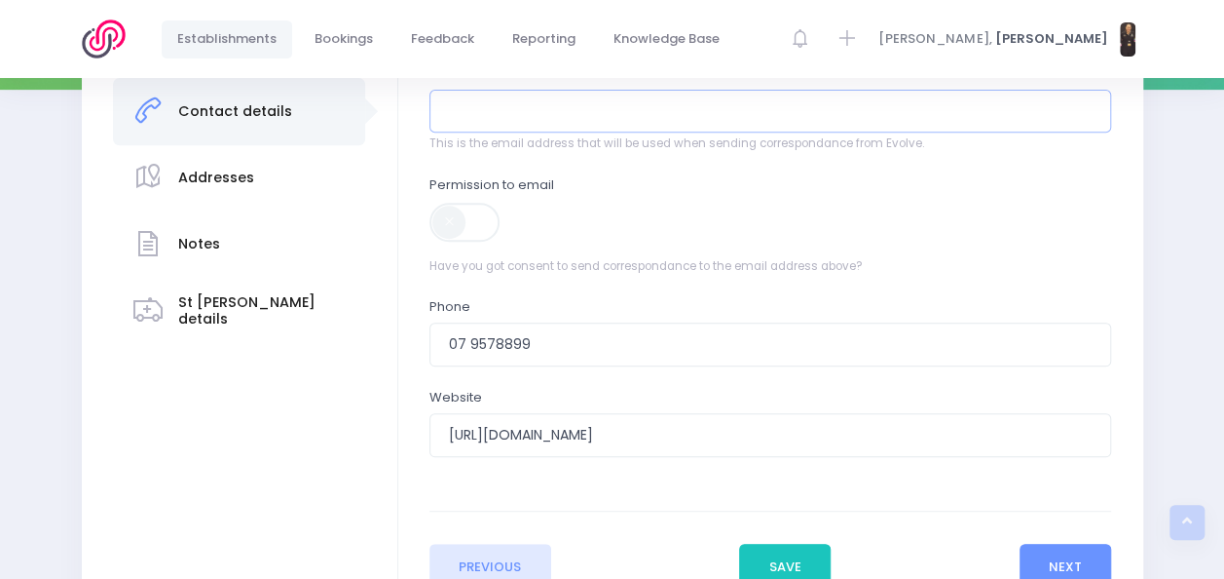
click at [819, 117] on input "email" at bounding box center [771, 112] width 682 height 44
type input "[EMAIL_ADDRESS][DOMAIN_NAME]"
click at [446, 224] on span at bounding box center [466, 222] width 73 height 39
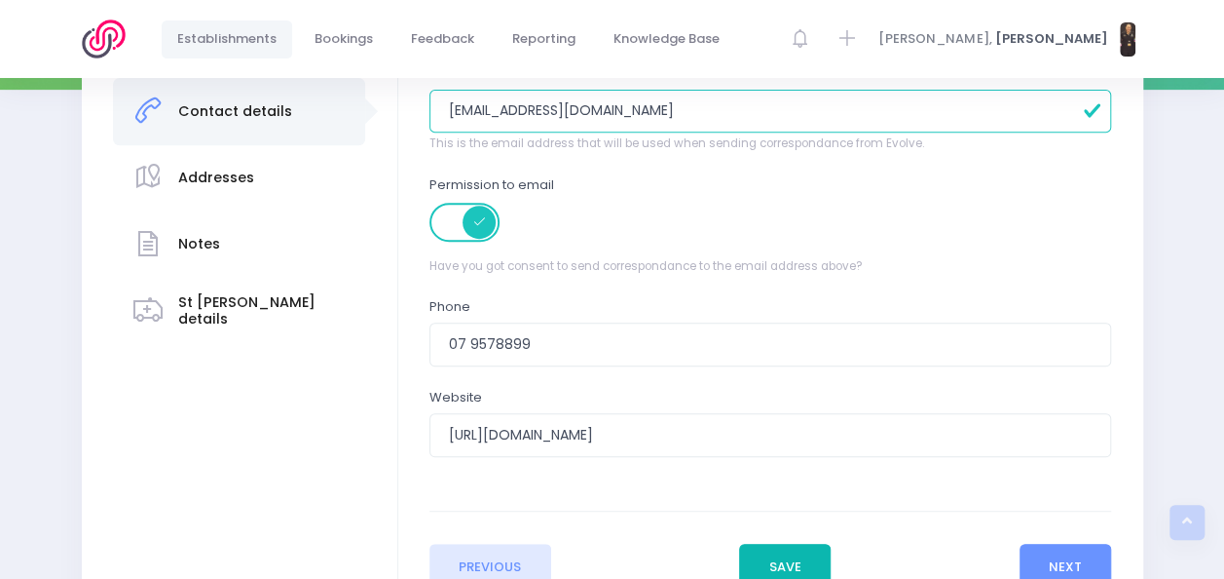
click at [799, 555] on button "Save" at bounding box center [785, 566] width 92 height 47
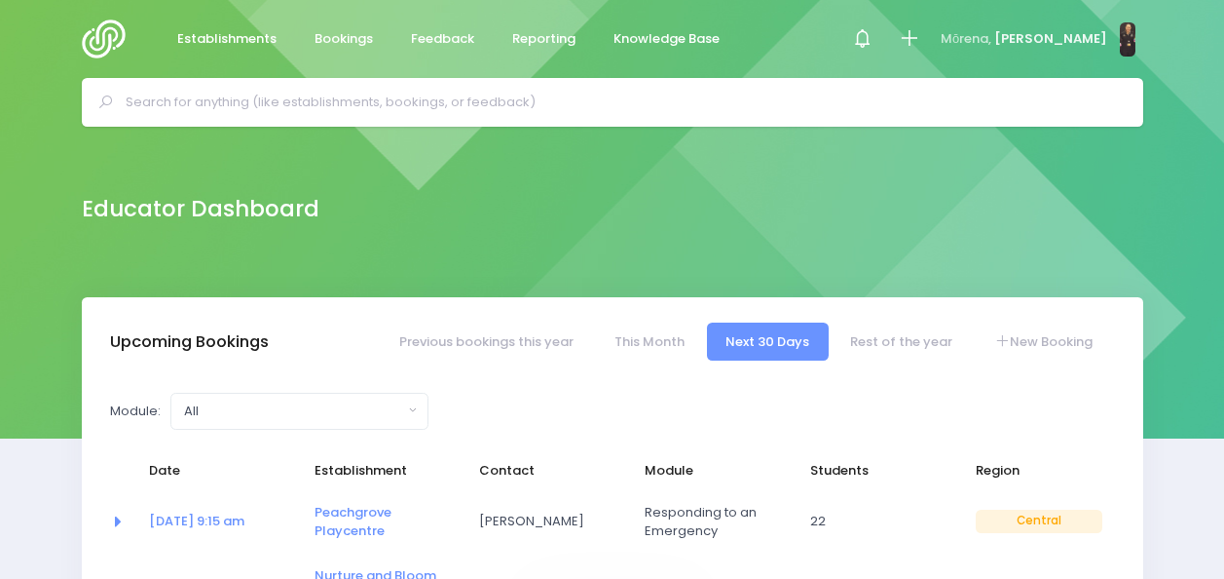
select select "5"
click at [522, 99] on input "text" at bounding box center [621, 102] width 991 height 29
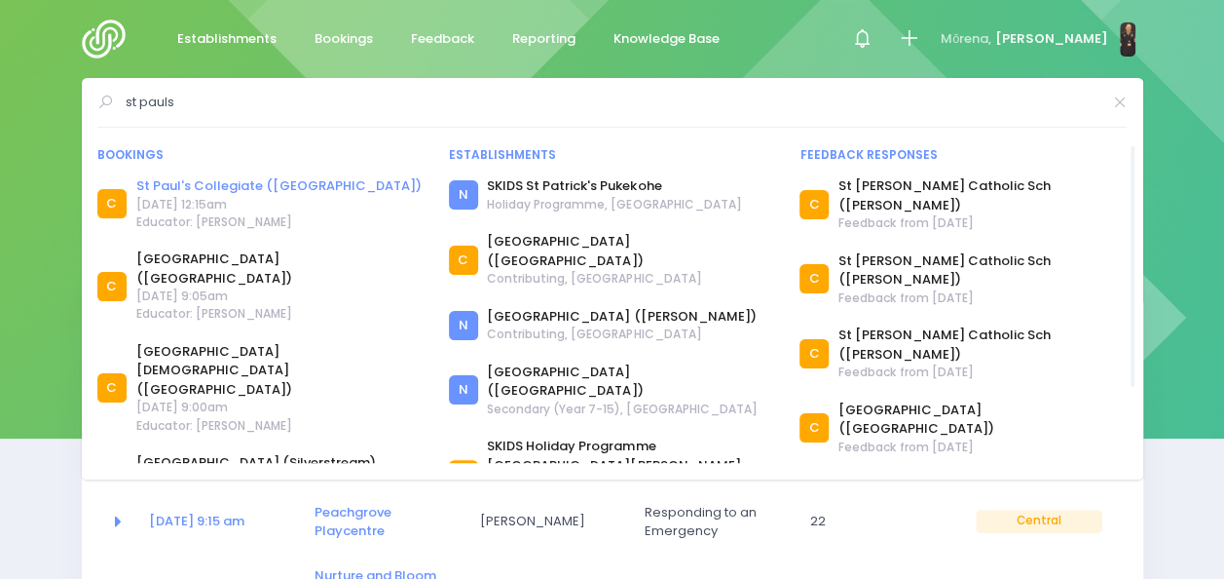
type input "st pauls"
click at [248, 183] on link "St Paul's Collegiate ([GEOGRAPHIC_DATA])" at bounding box center [278, 185] width 285 height 19
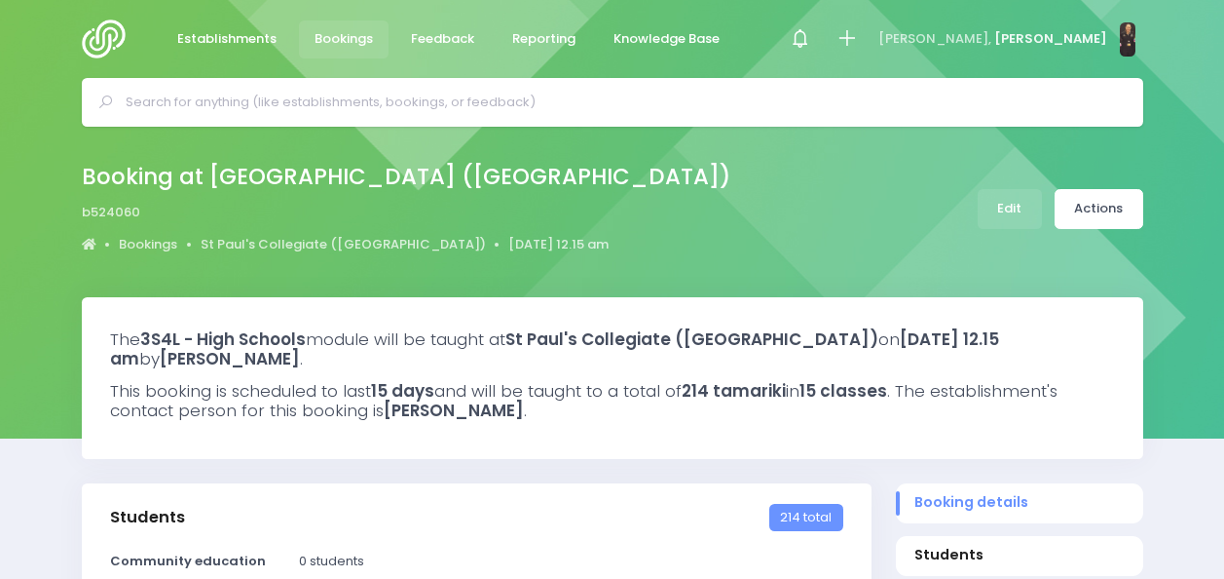
select select "5"
click at [286, 243] on link "St Paul's Collegiate ([GEOGRAPHIC_DATA])" at bounding box center [343, 244] width 285 height 19
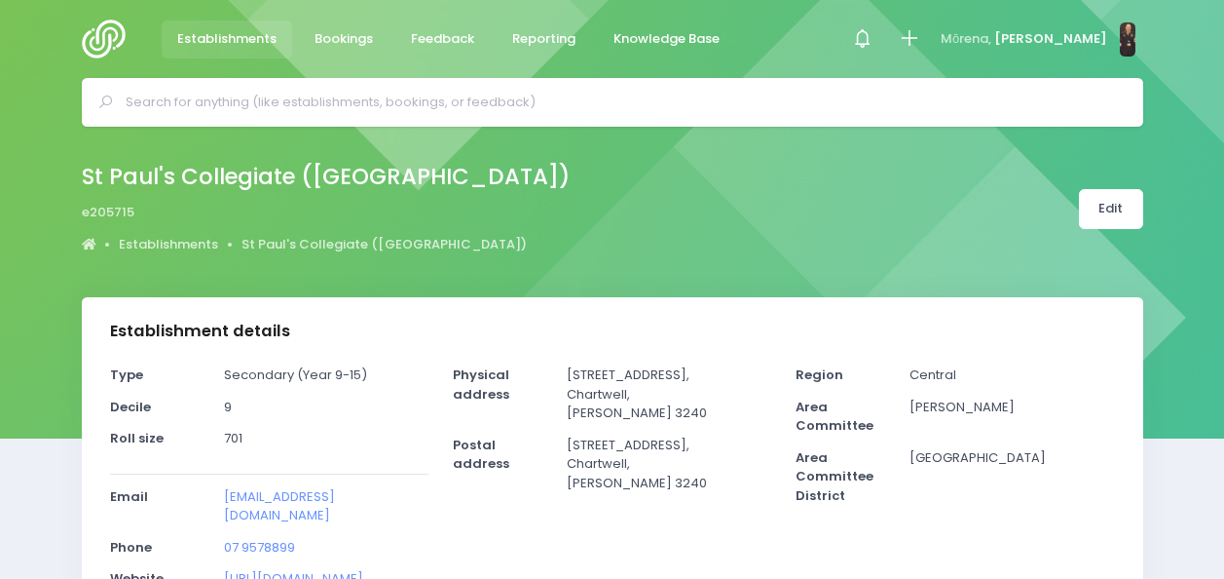
select select "5"
click at [1099, 224] on link "Edit" at bounding box center [1111, 209] width 64 height 40
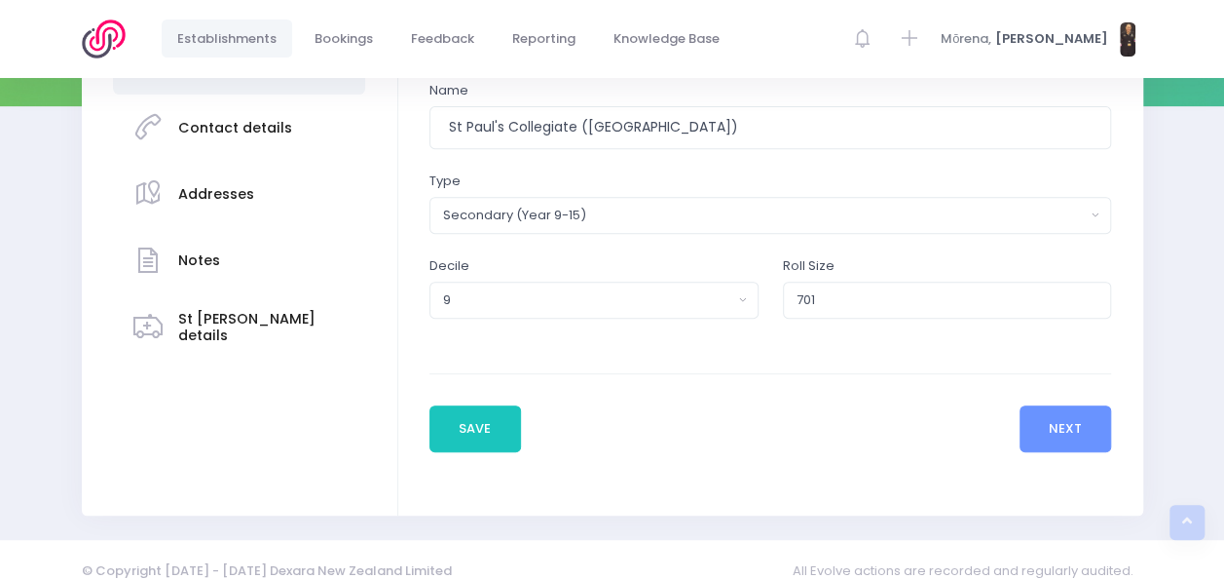
scroll to position [355, 0]
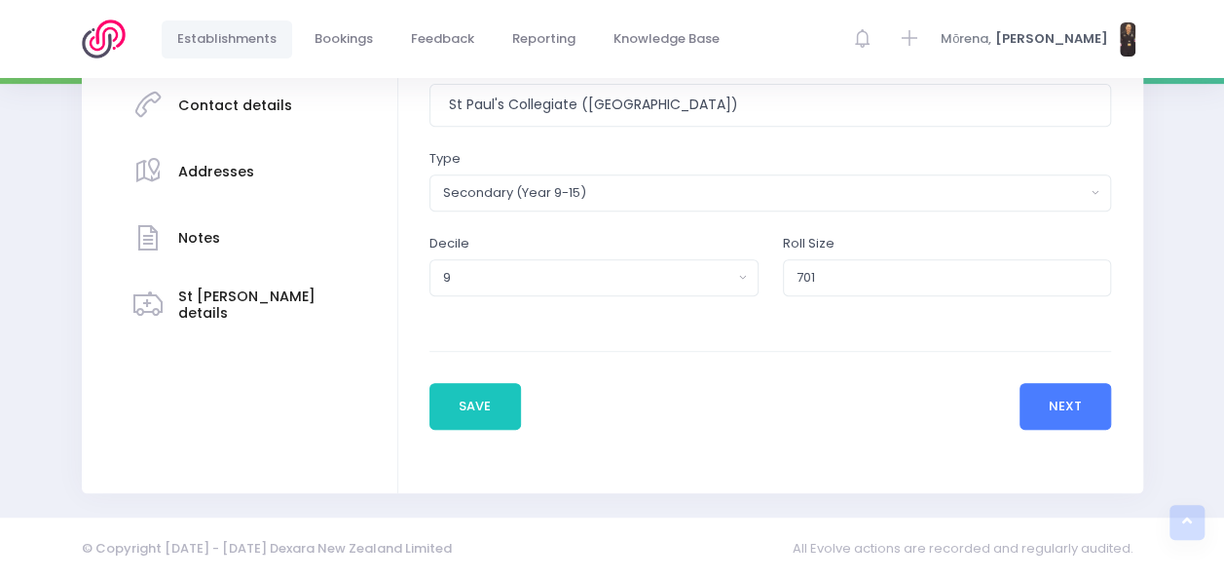
click at [1071, 393] on button "Next" at bounding box center [1066, 406] width 93 height 47
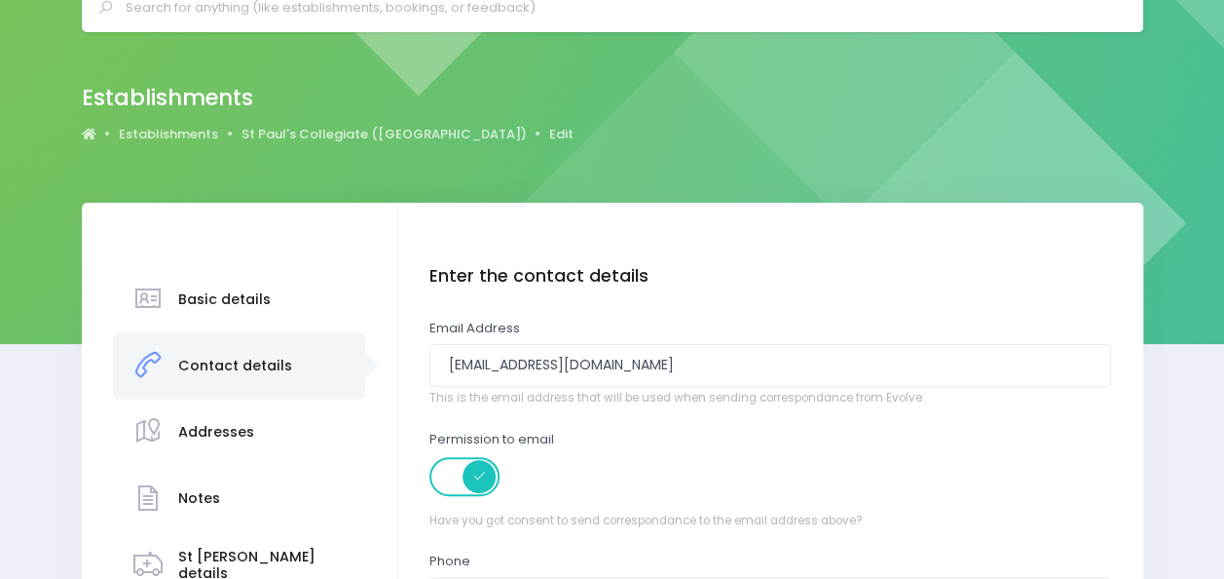
scroll to position [95, 0]
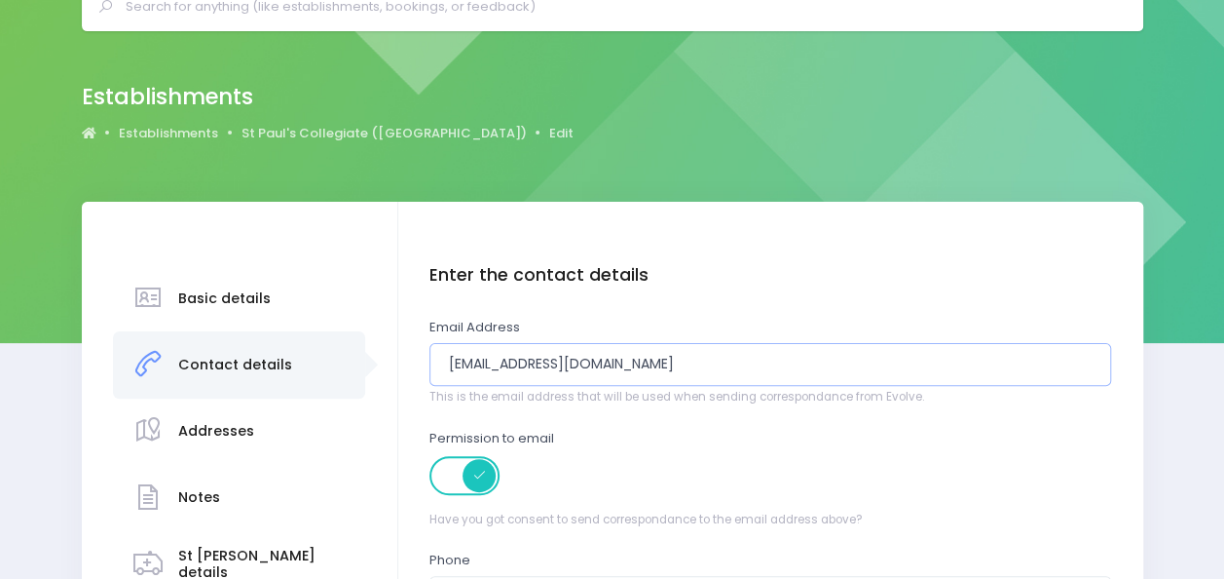
click at [625, 376] on input "nickheta13@gmail.com" at bounding box center [771, 365] width 682 height 44
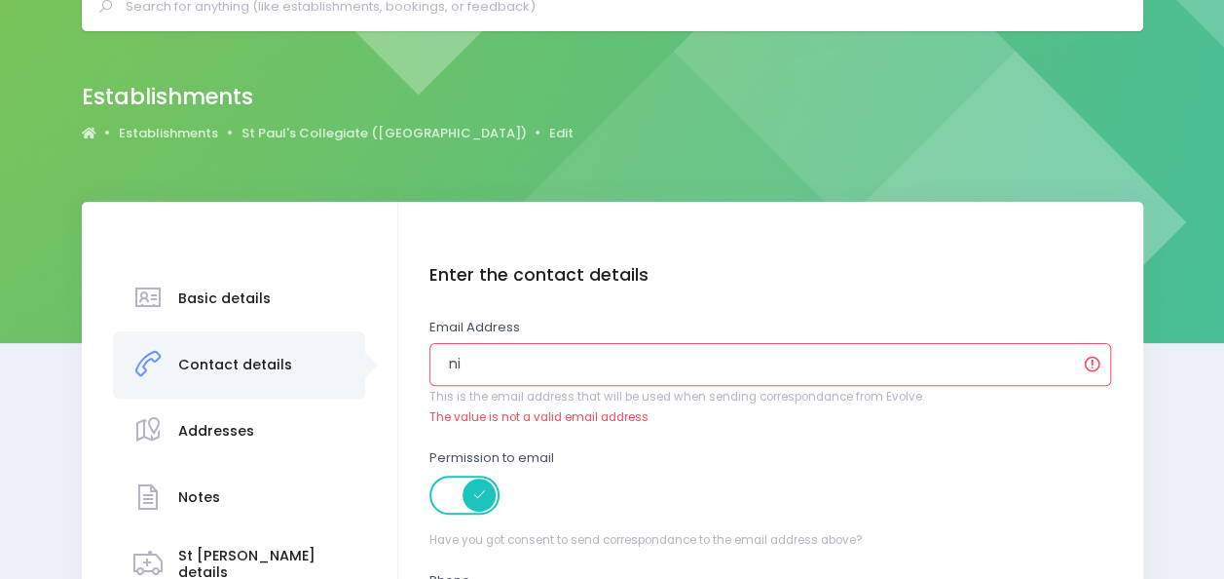
type input "n"
type input "T"
type input "[PERSON_NAME][EMAIL_ADDRESS][DOMAIN_NAME]"
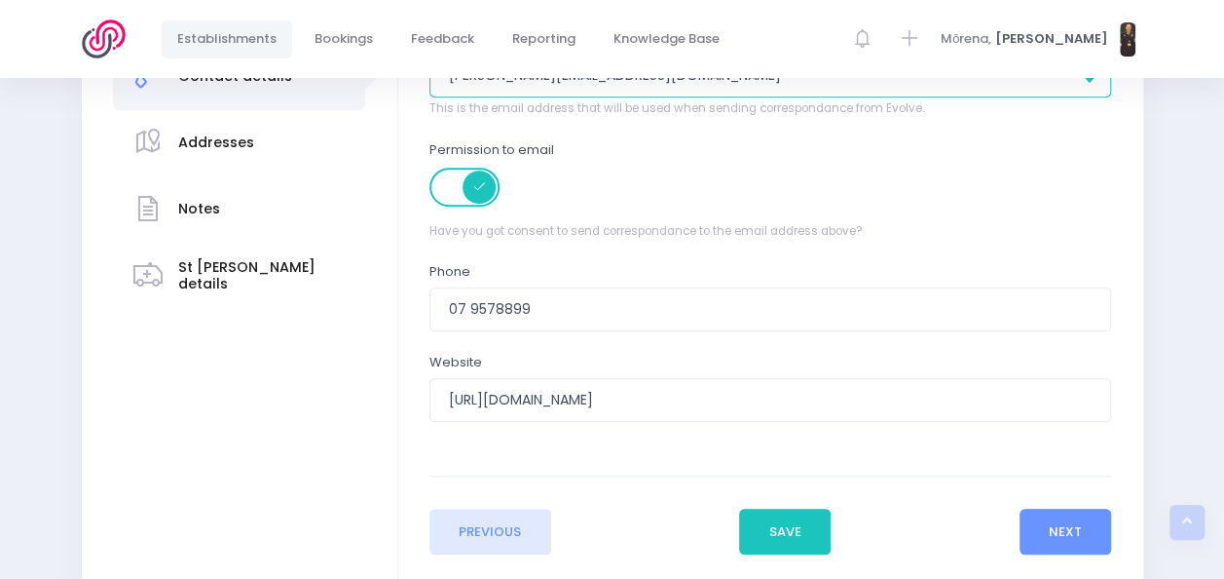
scroll to position [385, 0]
click at [799, 518] on button "Save" at bounding box center [785, 530] width 92 height 47
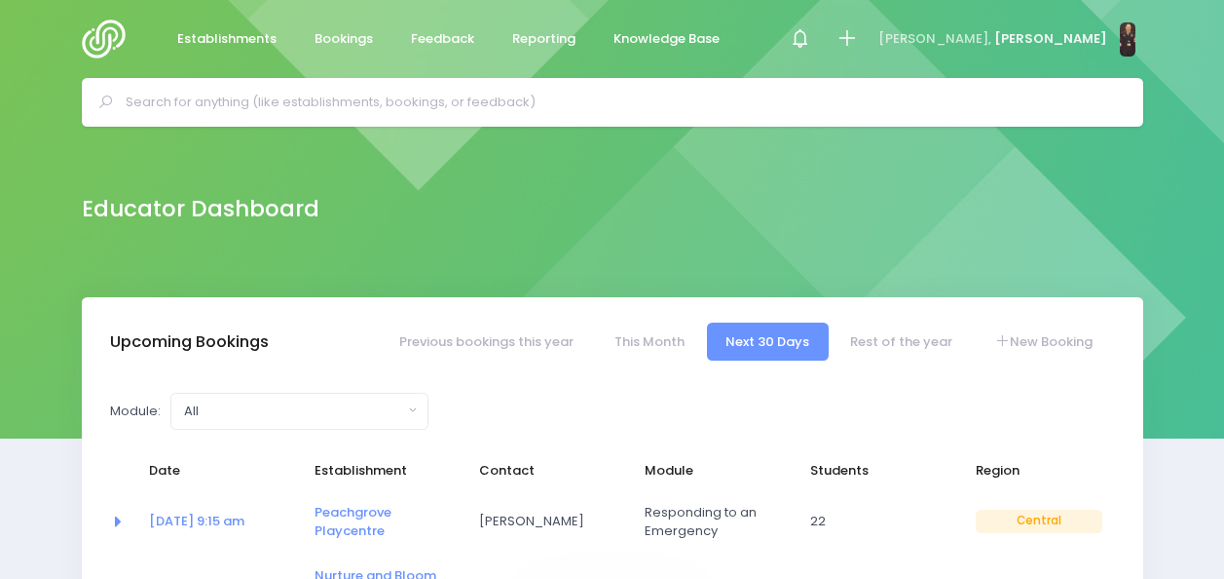
select select "5"
click at [393, 99] on input "text" at bounding box center [621, 102] width 991 height 29
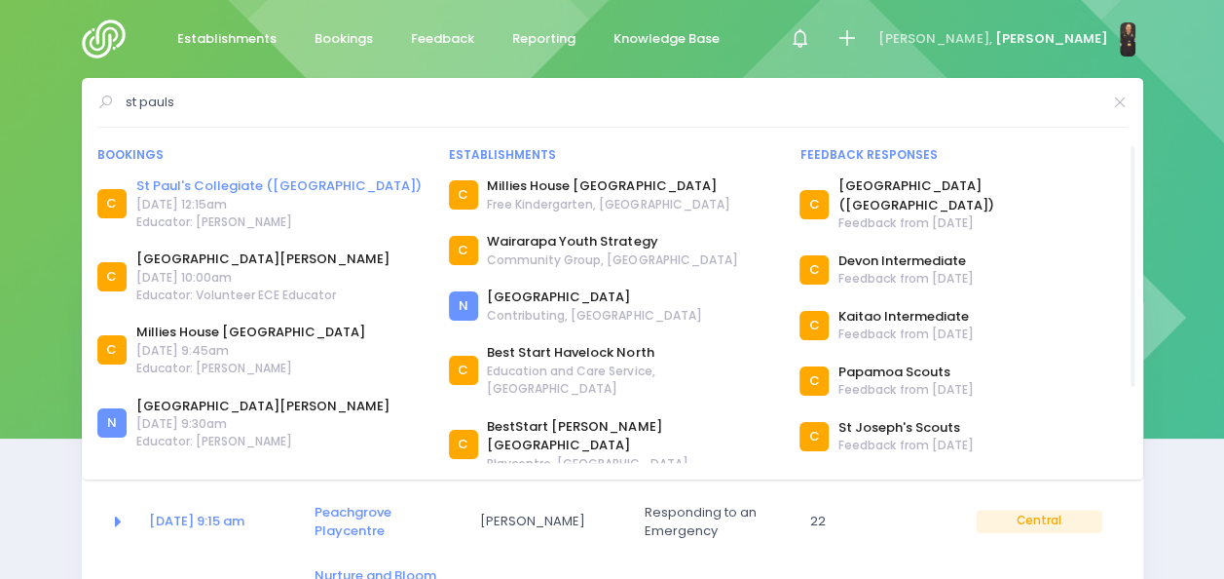
type input "st pauls"
click at [202, 185] on link "St Paul's Collegiate ([GEOGRAPHIC_DATA])" at bounding box center [278, 185] width 285 height 19
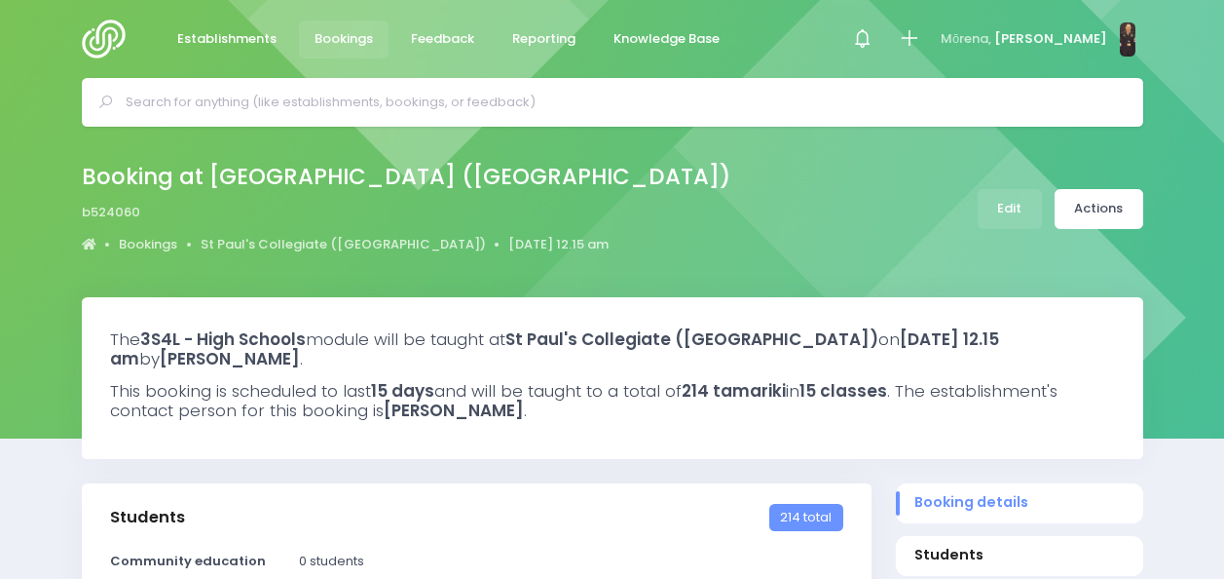
select select "5"
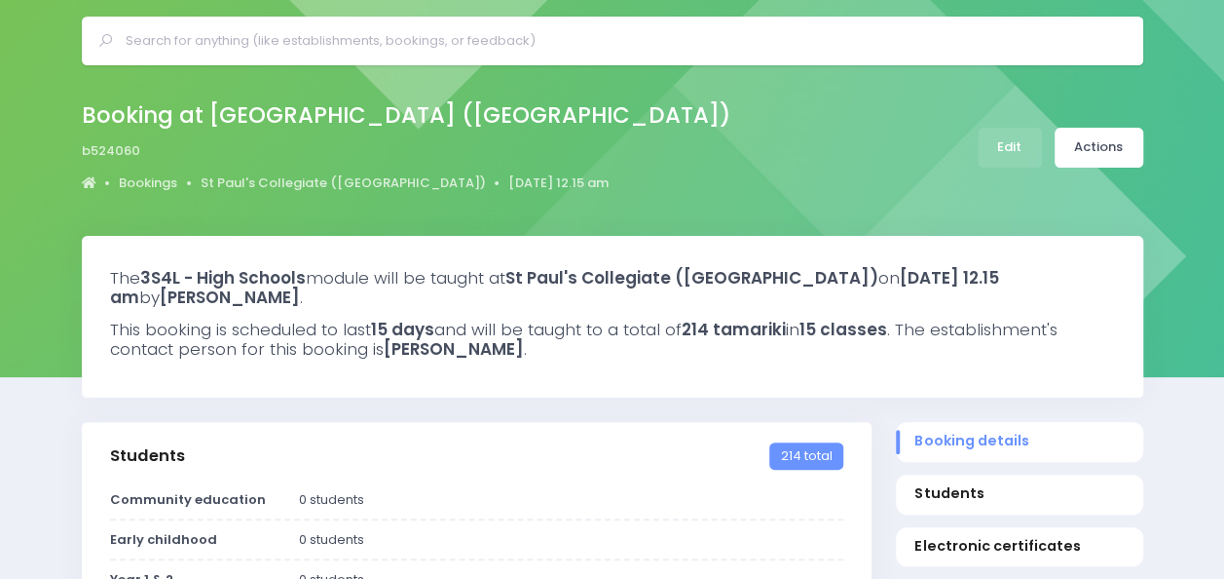
scroll to position [60, 0]
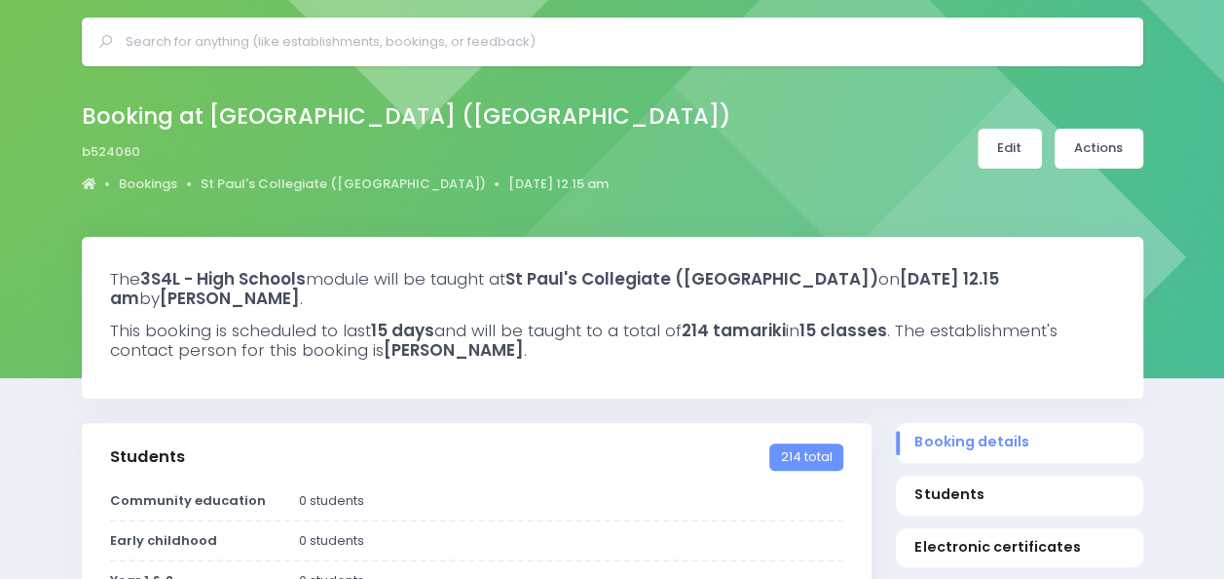
click at [1011, 140] on link "Edit" at bounding box center [1010, 149] width 64 height 40
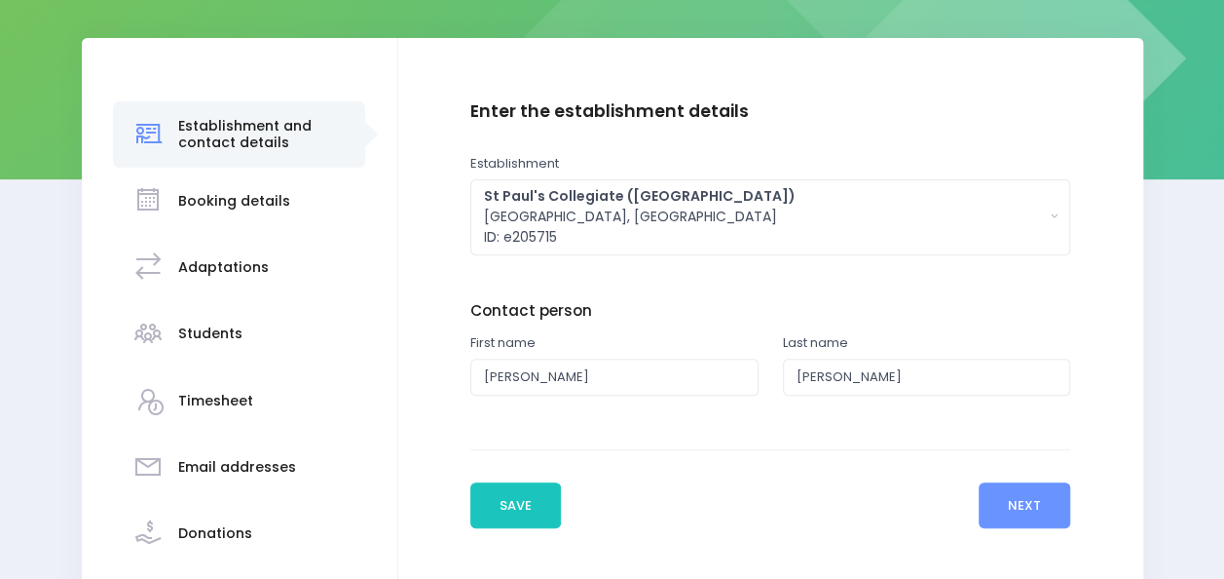
click at [236, 205] on h3 "Booking details" at bounding box center [234, 201] width 112 height 17
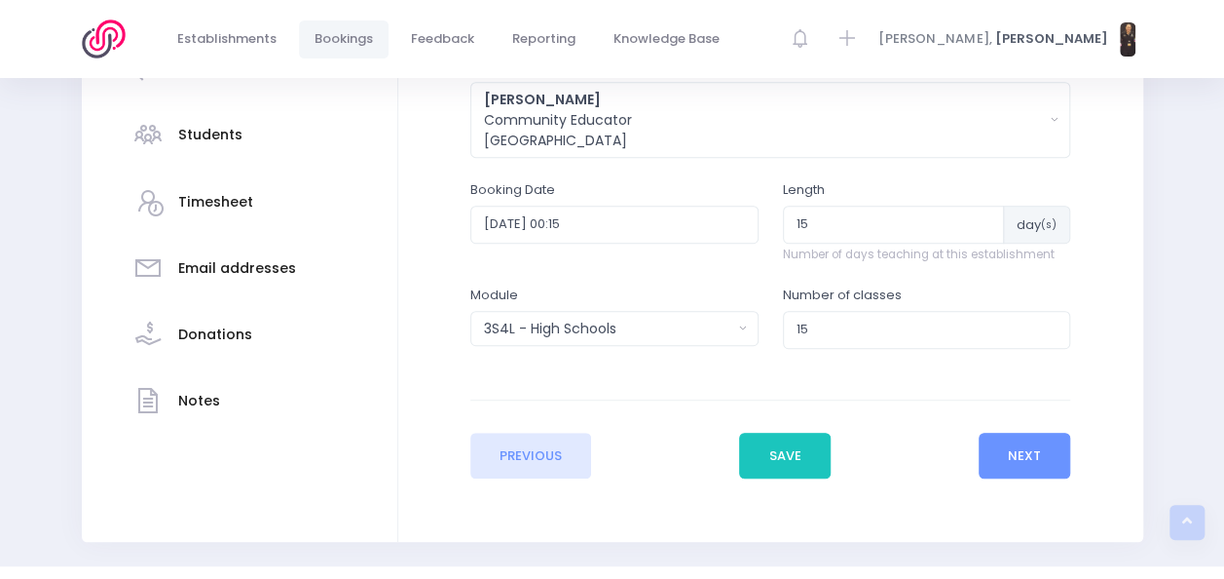
scroll to position [459, 0]
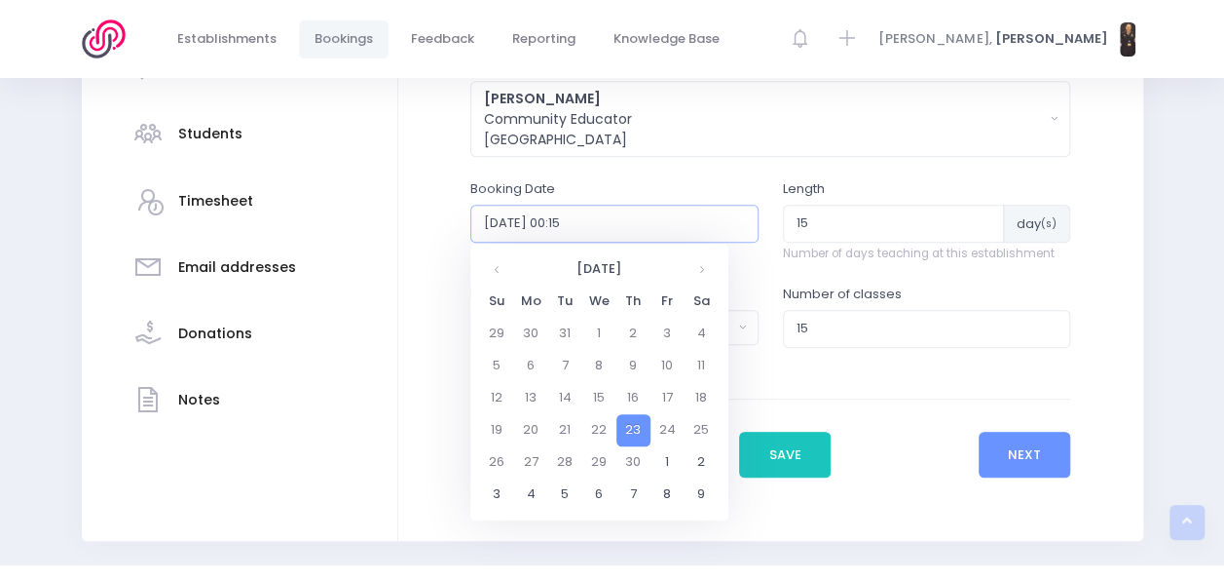
click at [644, 232] on input "2026-04-23 00:15" at bounding box center [614, 223] width 288 height 37
click at [633, 430] on td "23" at bounding box center [634, 430] width 34 height 32
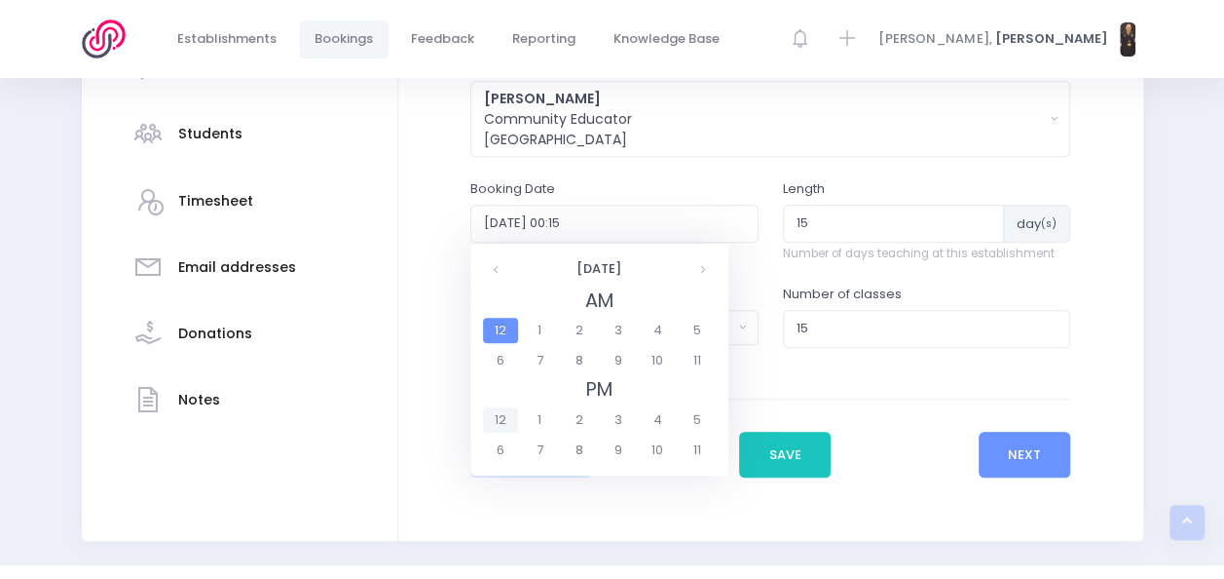
click at [484, 416] on span "12" at bounding box center [500, 419] width 34 height 25
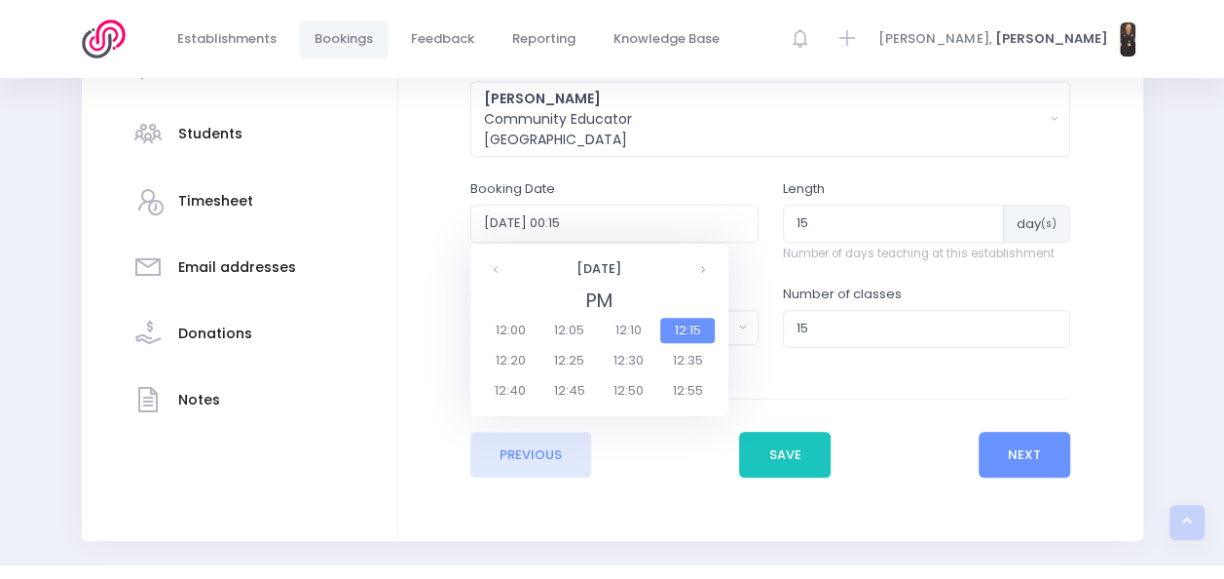
click at [689, 323] on span "12:15" at bounding box center [687, 330] width 55 height 25
type input "2026-04-23 12:15"
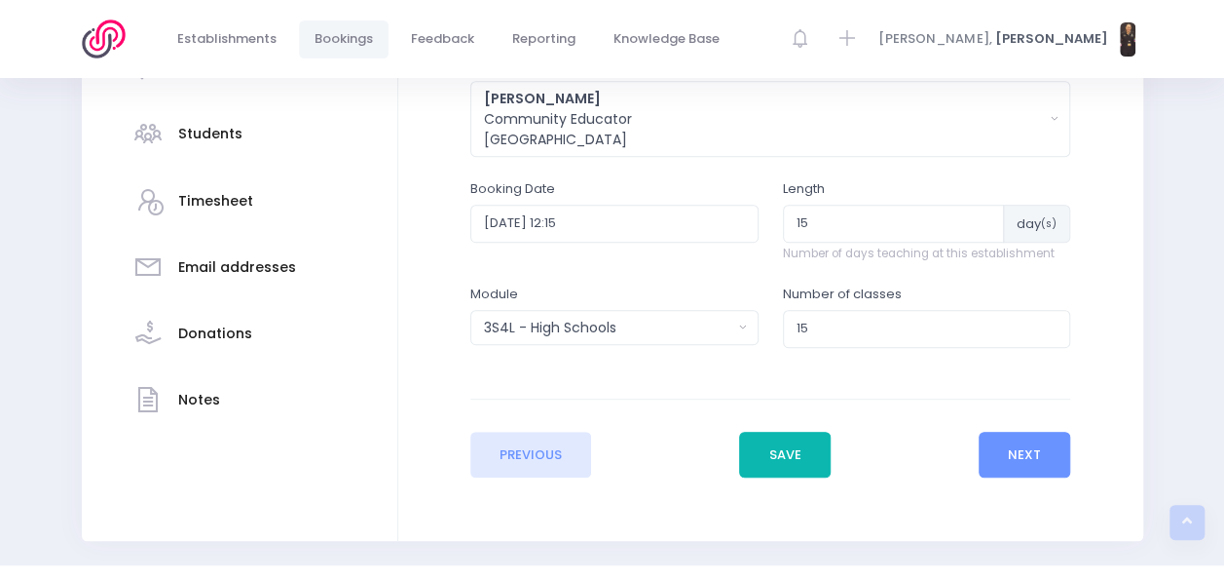
click at [779, 450] on button "Save" at bounding box center [785, 454] width 92 height 47
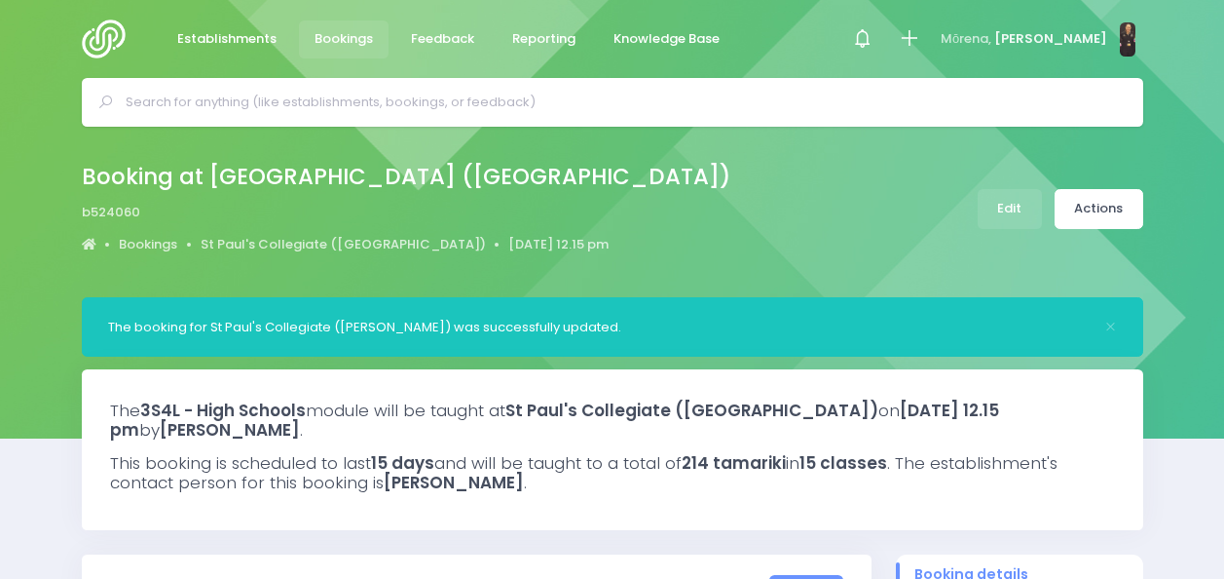
select select "5"
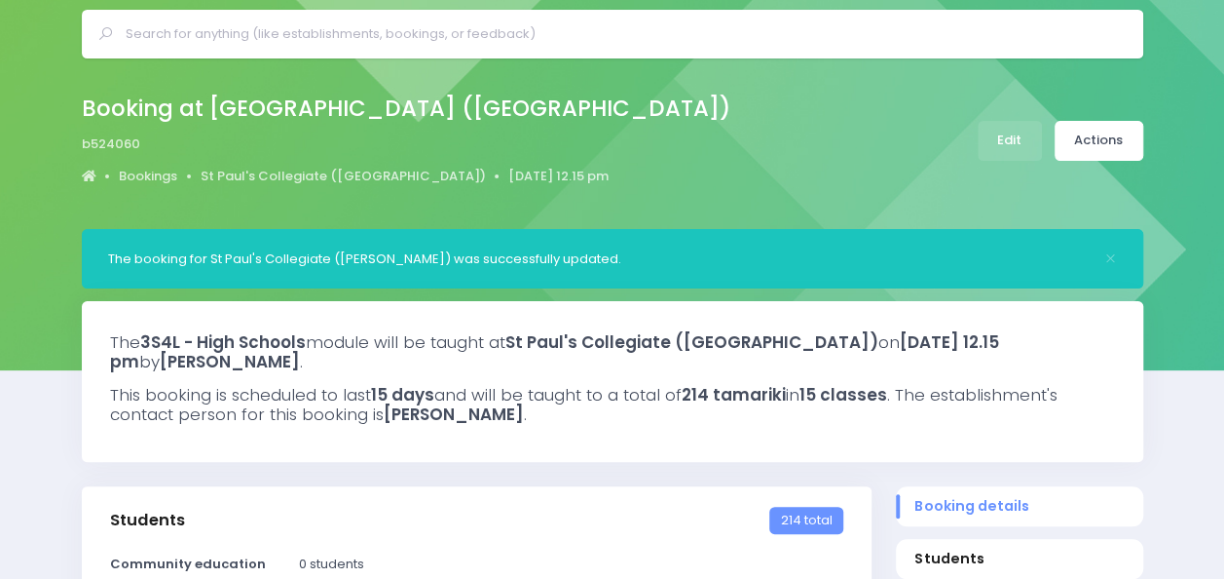
scroll to position [64, 0]
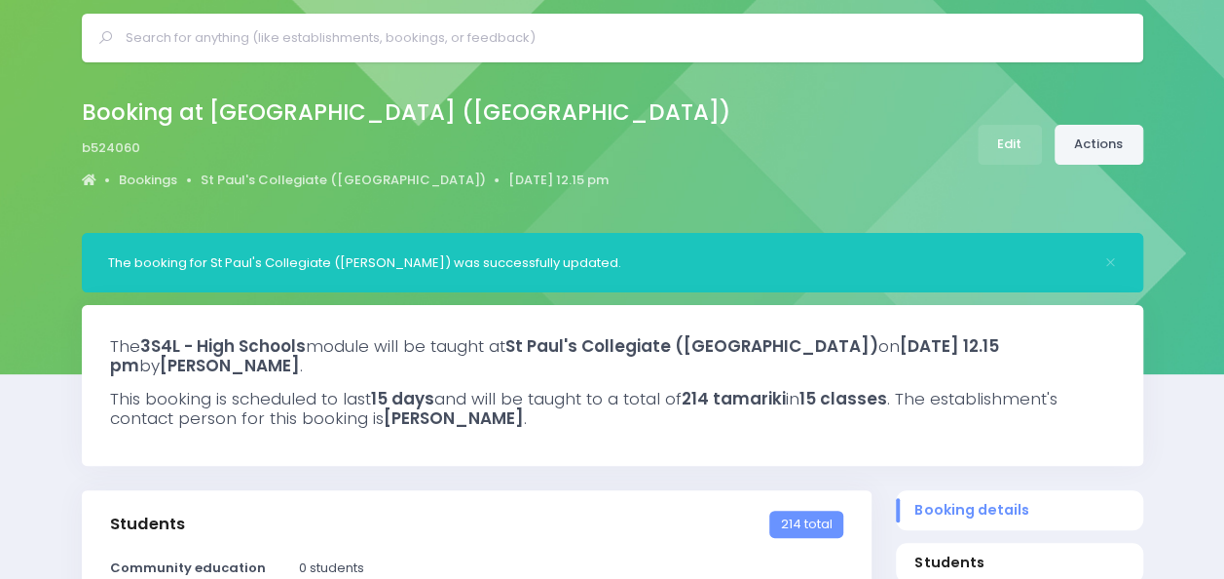
click at [1103, 148] on link "Actions" at bounding box center [1099, 145] width 89 height 40
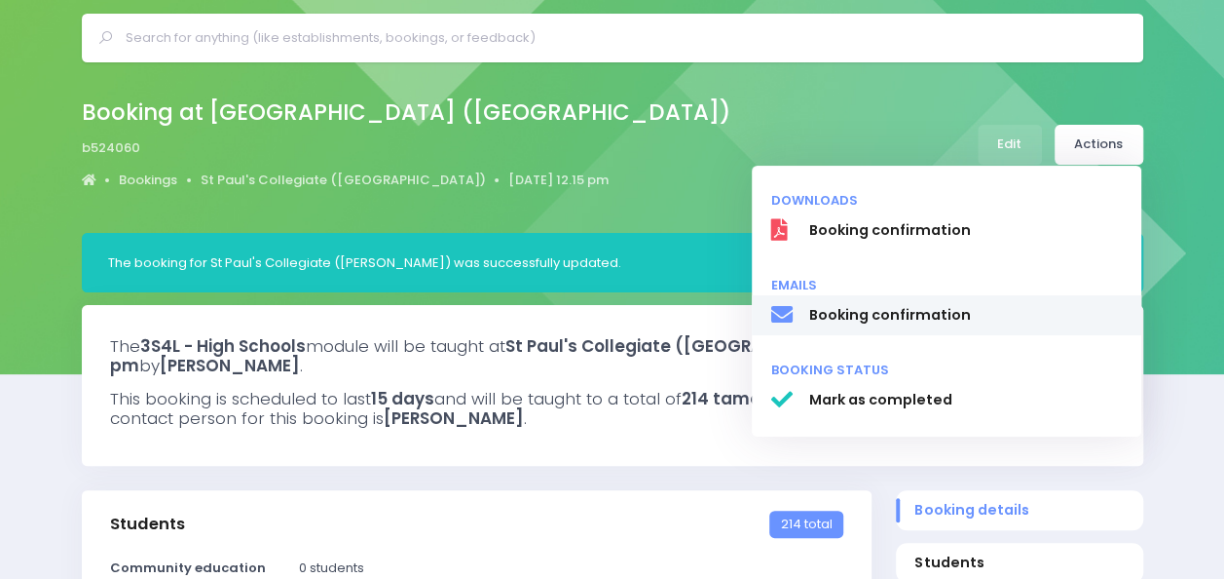
click at [882, 310] on span "Booking confirmation" at bounding box center [965, 315] width 314 height 20
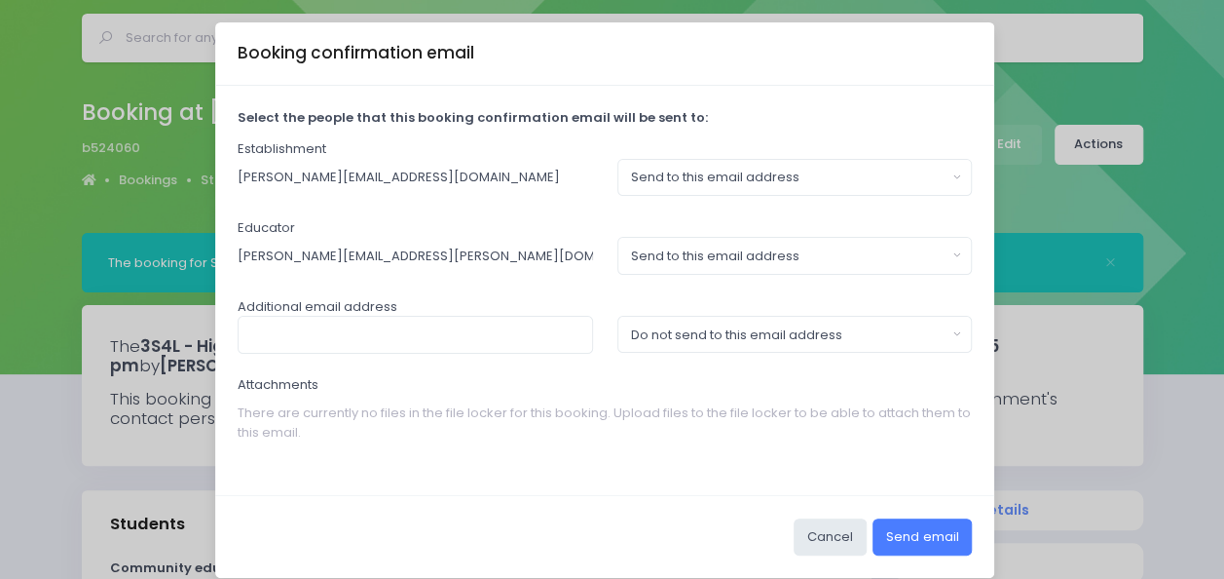
click at [916, 528] on button "Send email" at bounding box center [922, 536] width 99 height 37
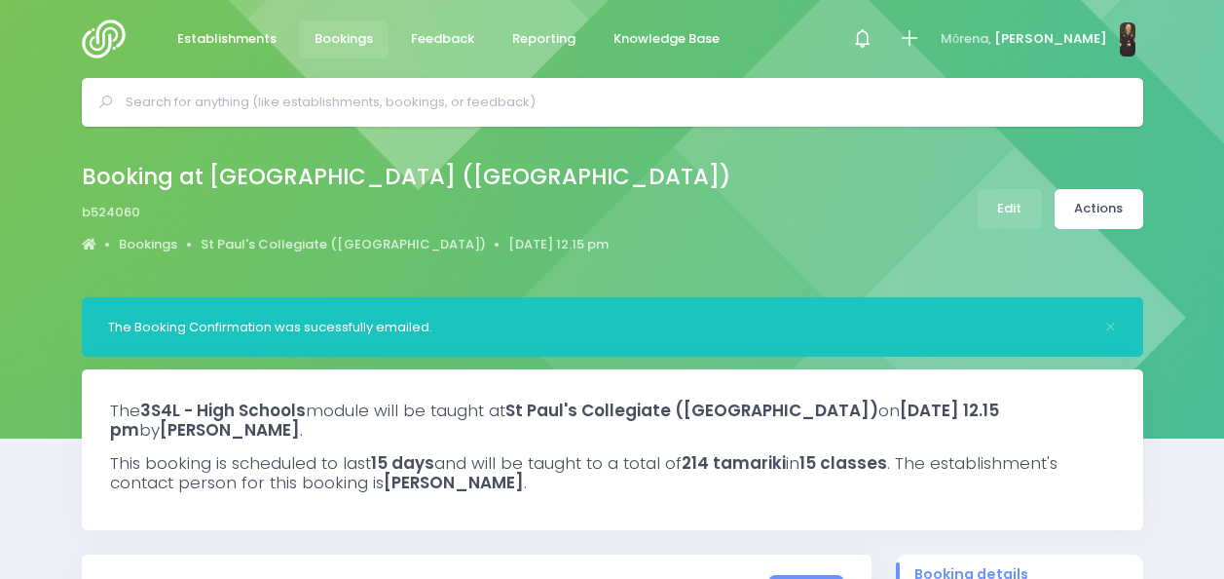
select select "5"
